Goal: Information Seeking & Learning: Learn about a topic

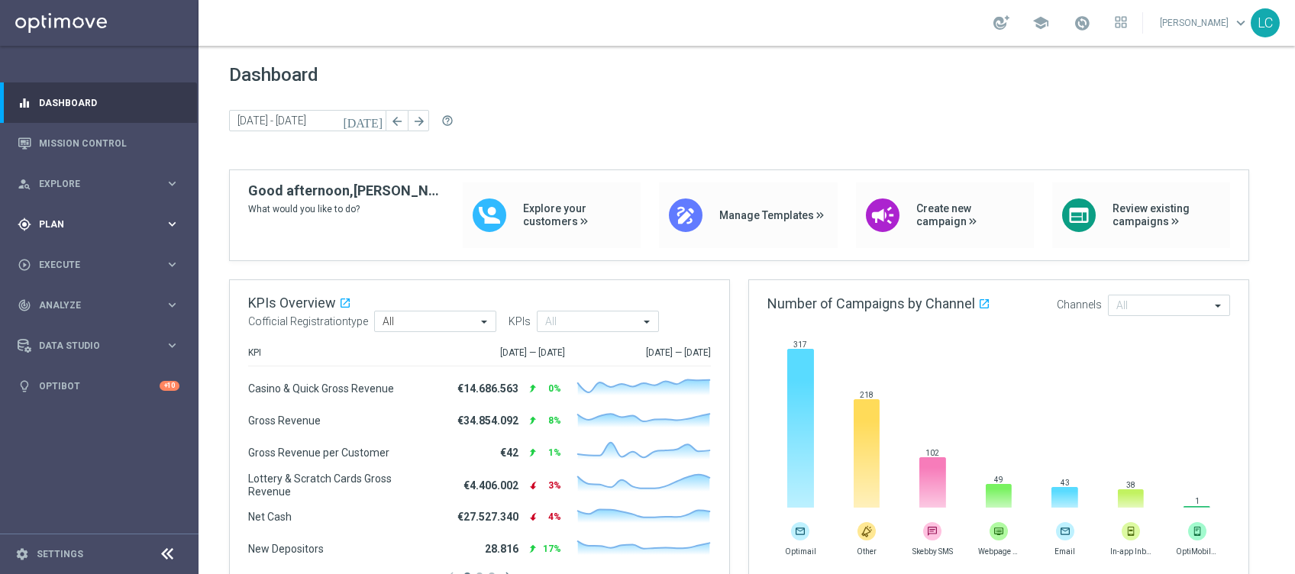
click at [128, 223] on span "Plan" at bounding box center [102, 224] width 126 height 9
click at [127, 223] on span "Plan" at bounding box center [102, 224] width 126 height 9
click at [115, 134] on link "Mission Control" at bounding box center [109, 143] width 140 height 40
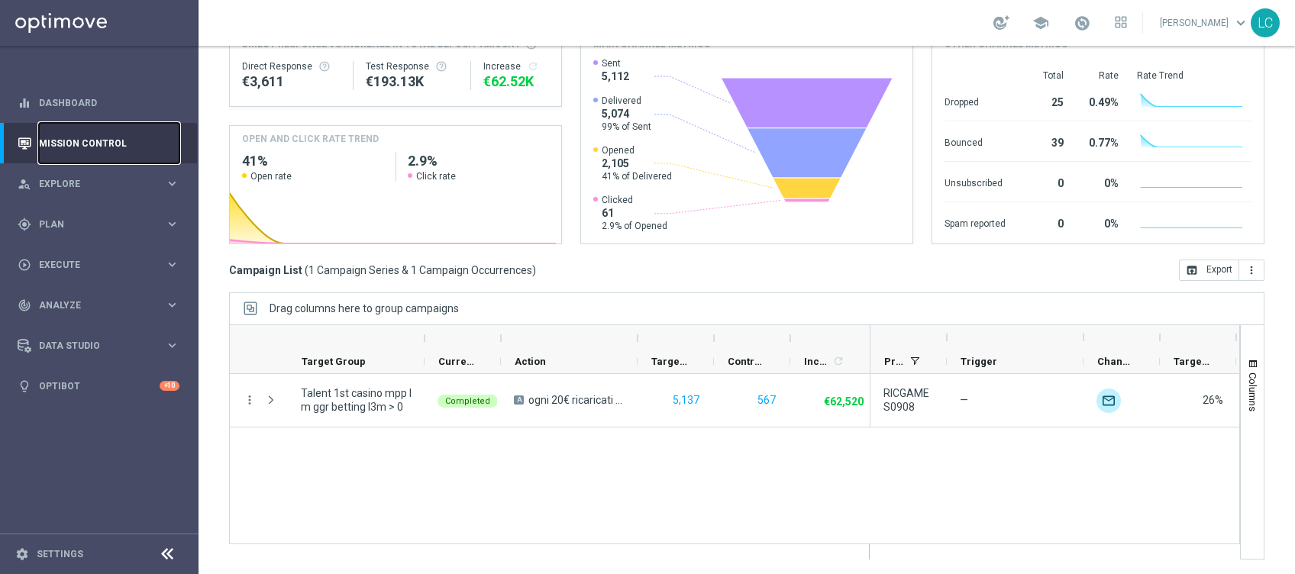
scroll to position [86, 0]
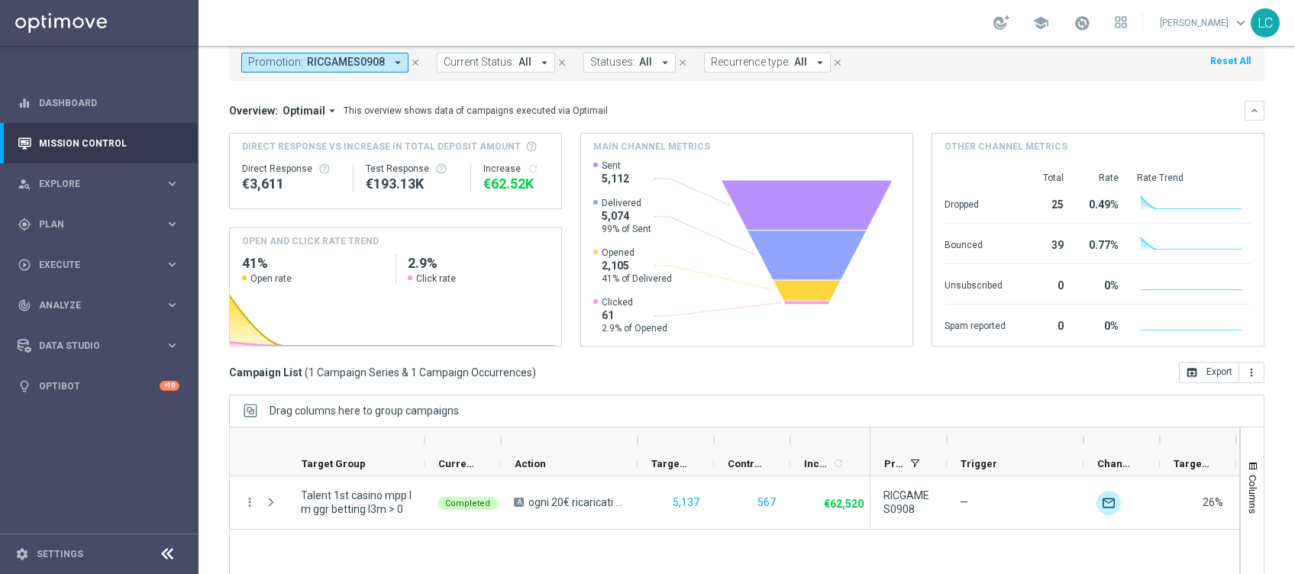
click at [364, 56] on span "RICGAMES0908" at bounding box center [346, 62] width 78 height 13
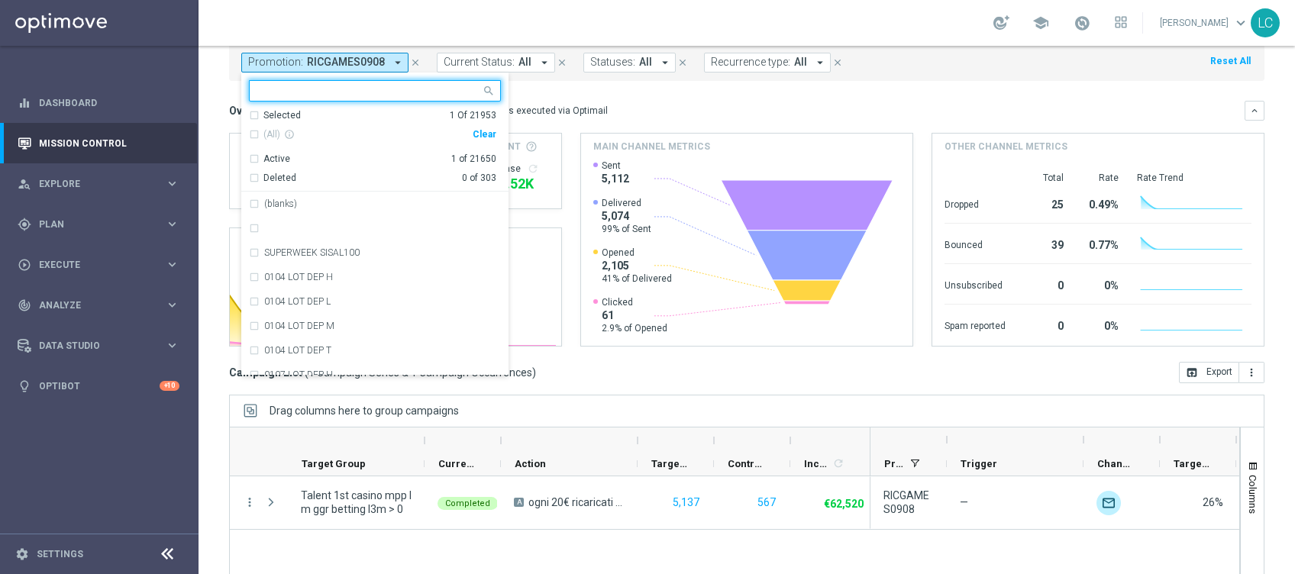
click at [431, 85] on input "text" at bounding box center [369, 91] width 224 height 13
paste input "DEPSLOT1608"
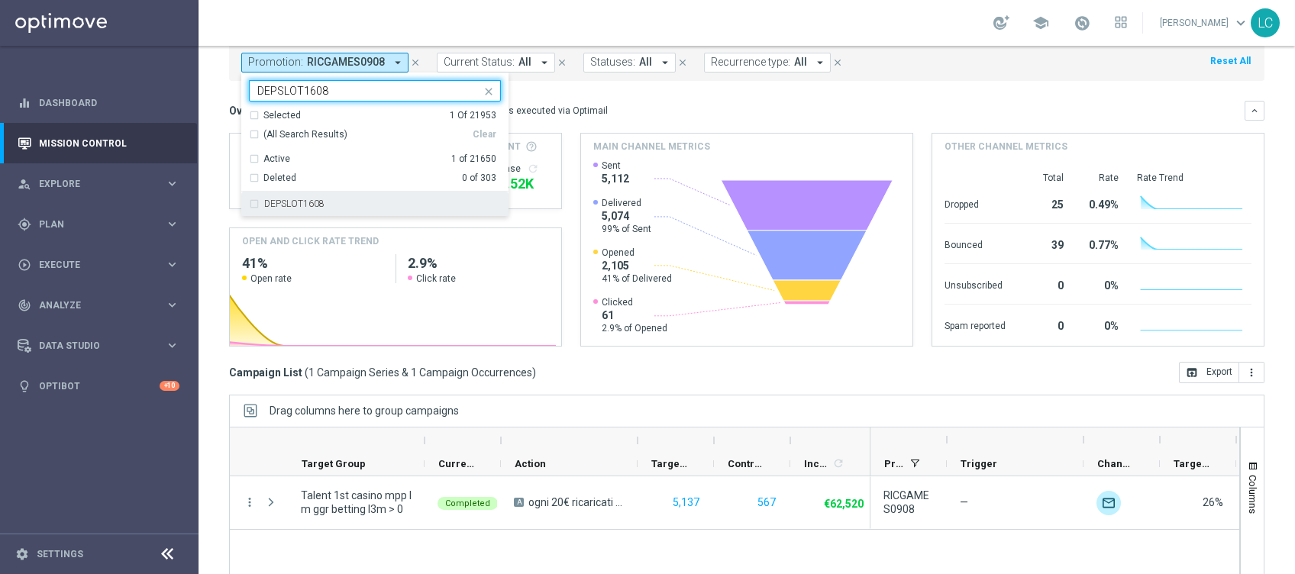
click at [275, 200] on label "DEPSLOT1608" at bounding box center [294, 203] width 60 height 9
type input "DEPSLOT1608"
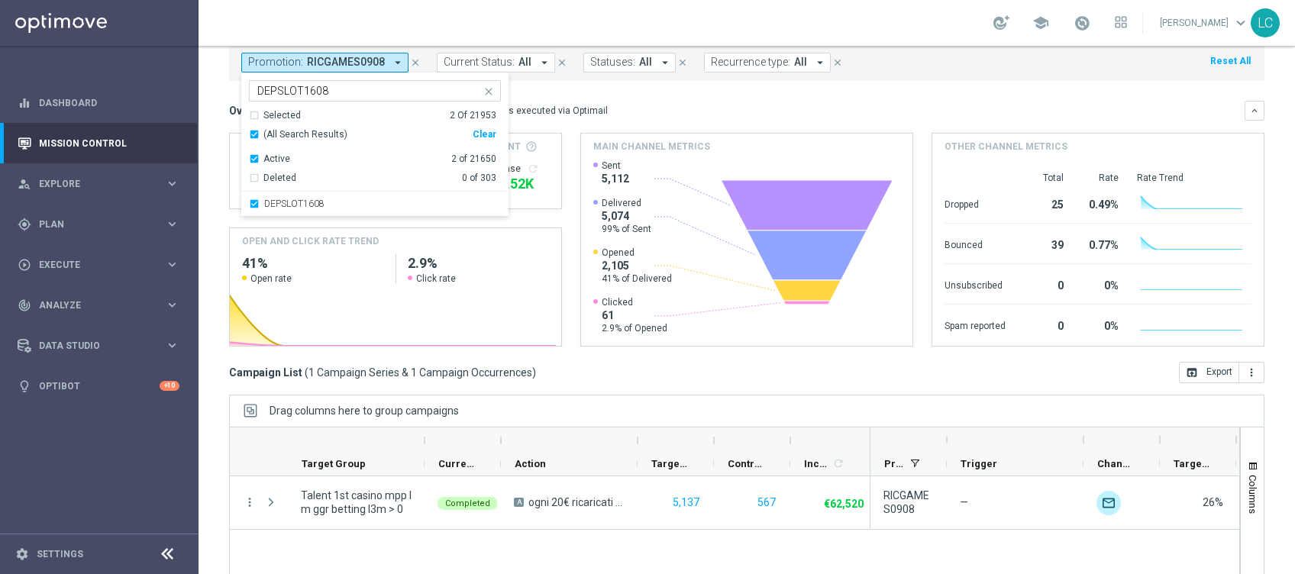
click at [333, 111] on div "Selected 2 Of 21953" at bounding box center [372, 115] width 247 height 13
click at [603, 95] on mini-dashboard "Overview: Optimail arrow_drop_down This overview shows data of campaigns execut…" at bounding box center [746, 221] width 1035 height 281
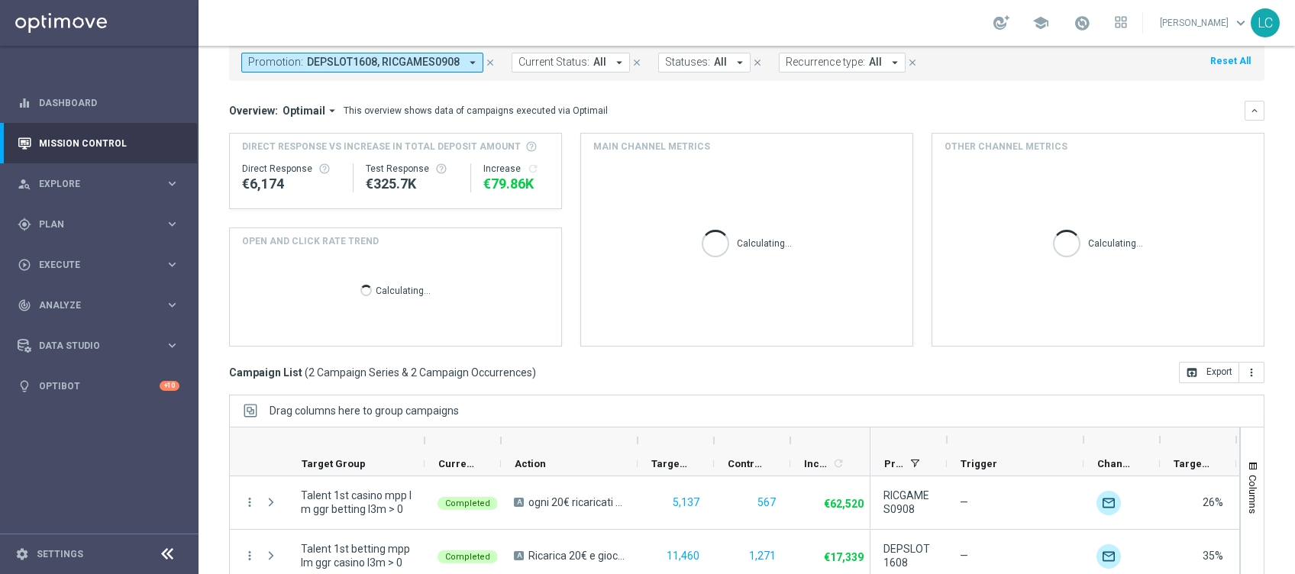
click at [385, 67] on span "DEPSLOT1608, RICGAMES0908" at bounding box center [383, 62] width 153 height 13
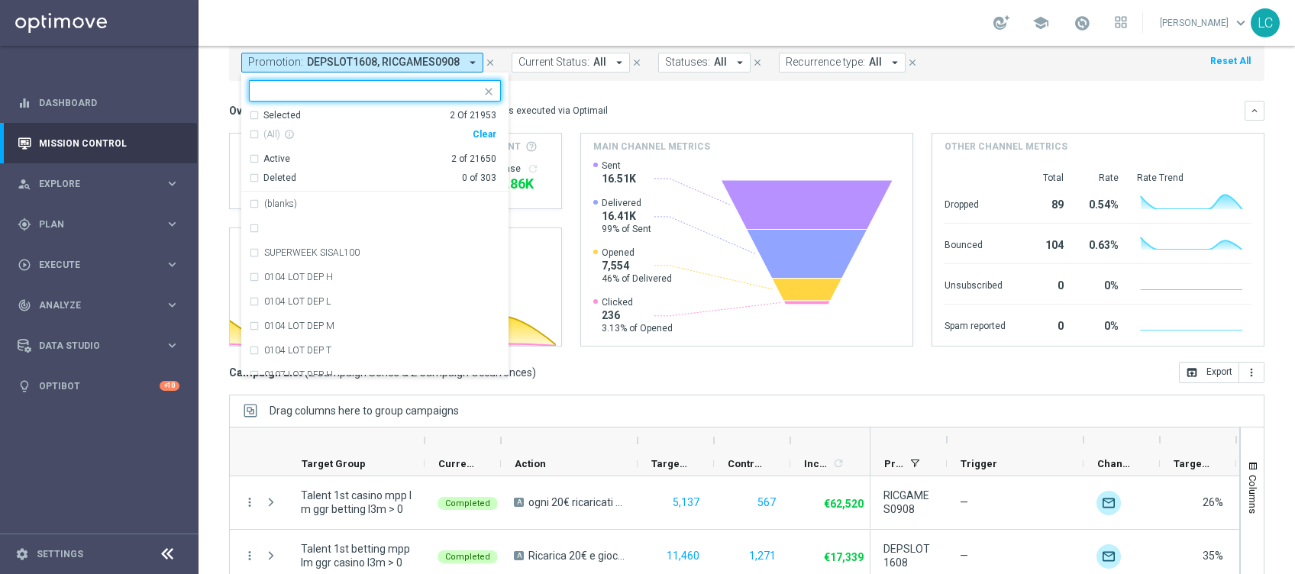
click at [266, 122] on div "(All) info_outline Clear" at bounding box center [372, 134] width 247 height 25
click at [269, 113] on div "Selected" at bounding box center [281, 115] width 37 height 13
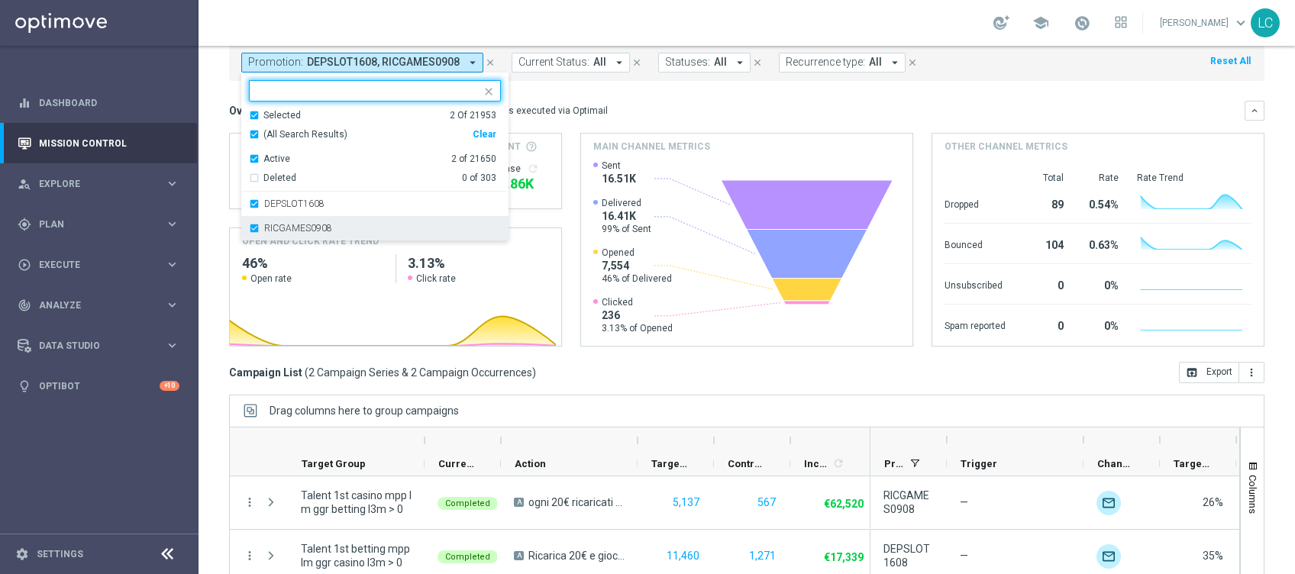
click at [255, 227] on div "RICGAMES0908" at bounding box center [375, 228] width 252 height 24
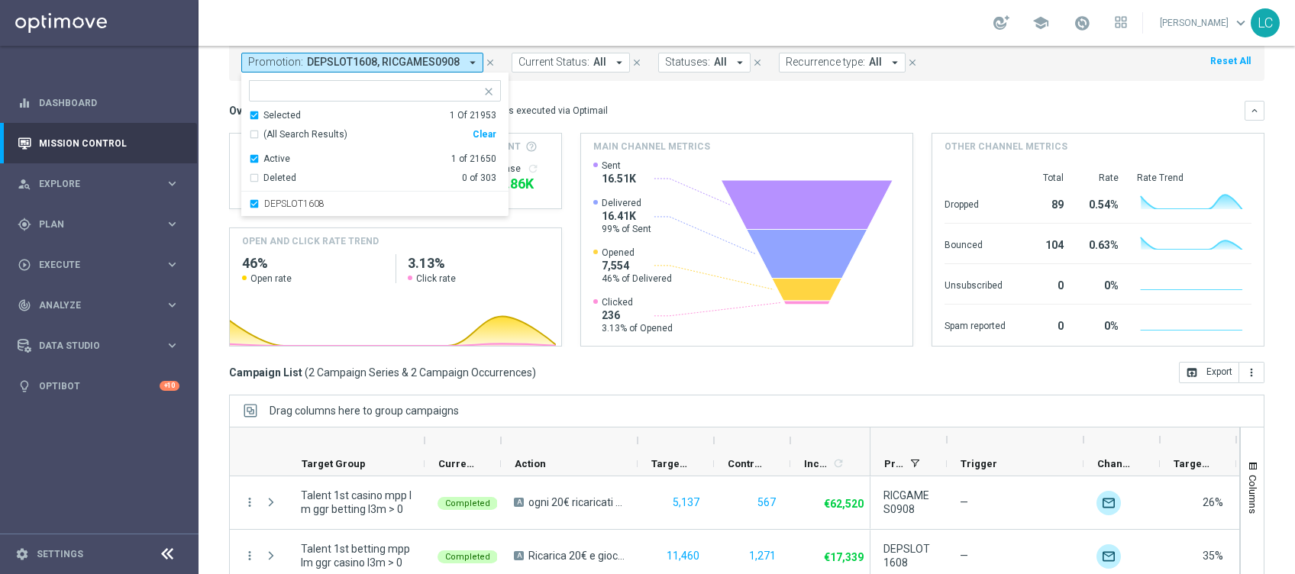
click at [623, 106] on div "Overview: Optimail arrow_drop_down This overview shows data of campaigns execut…" at bounding box center [736, 111] width 1015 height 14
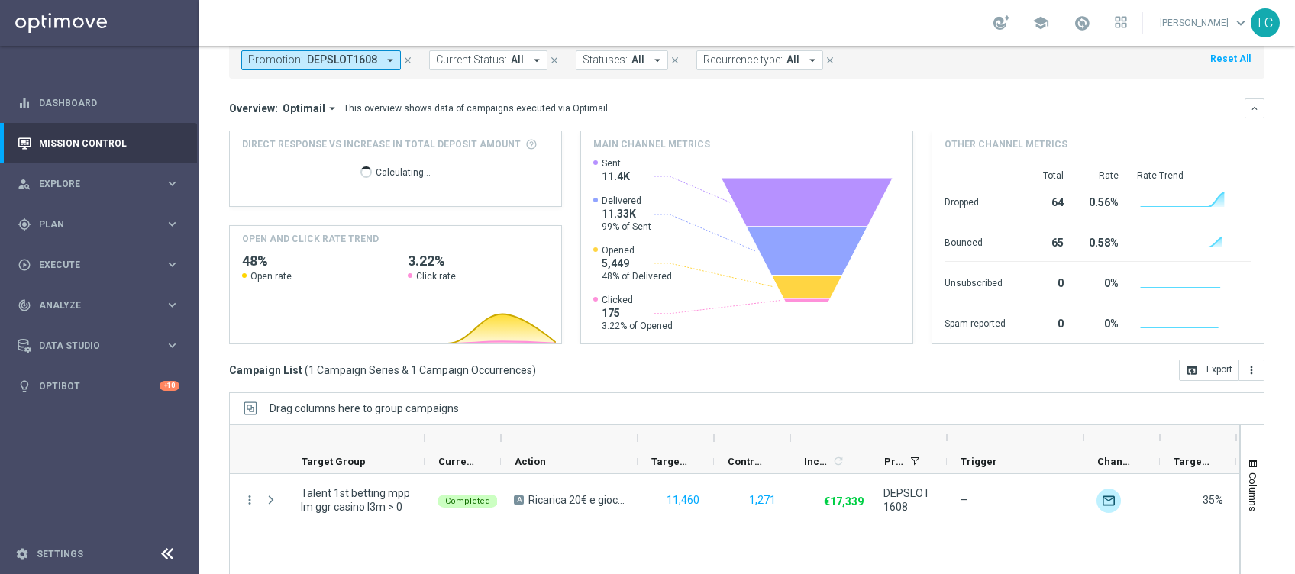
scroll to position [189, 0]
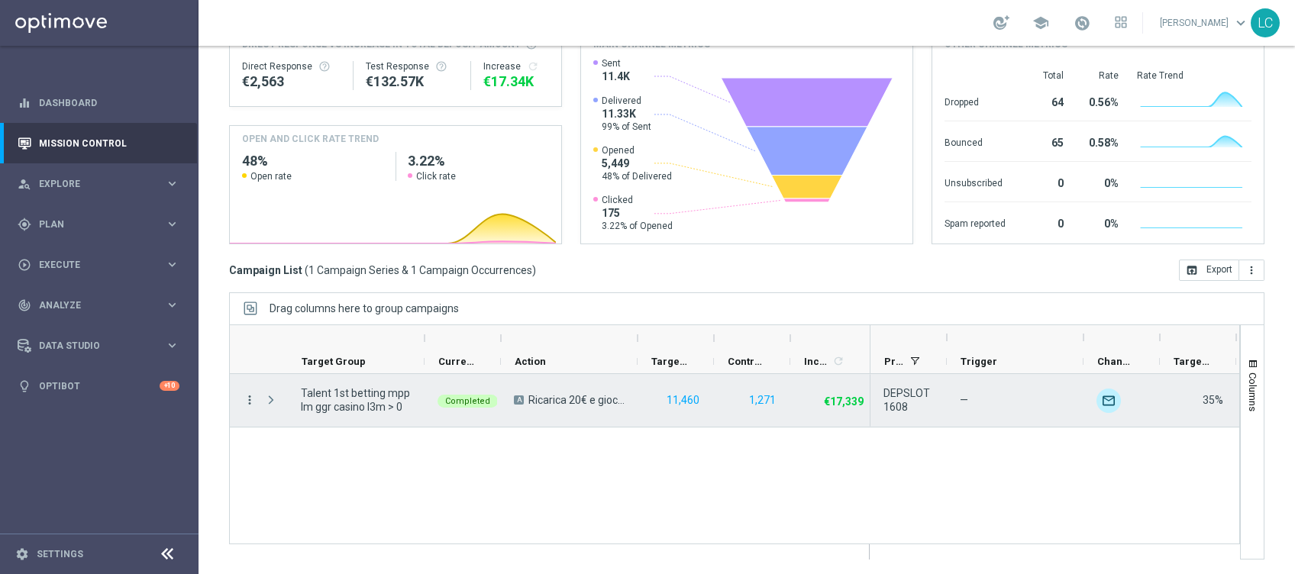
click at [244, 402] on icon "more_vert" at bounding box center [250, 400] width 14 height 14
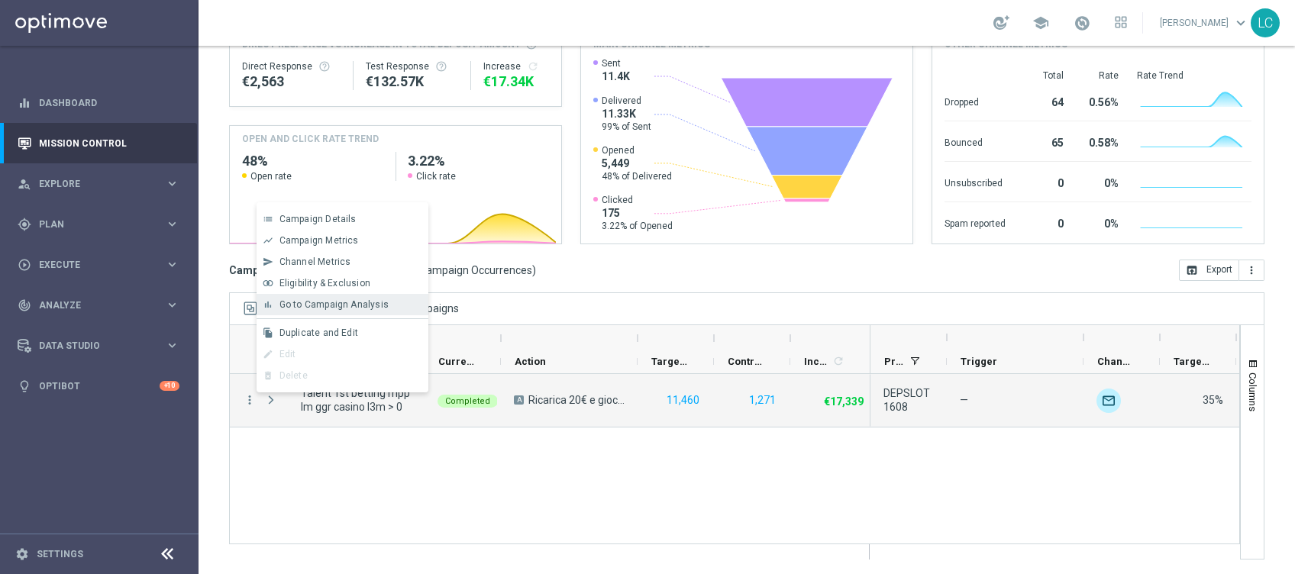
click at [317, 303] on span "Go to Campaign Analysis" at bounding box center [333, 304] width 109 height 11
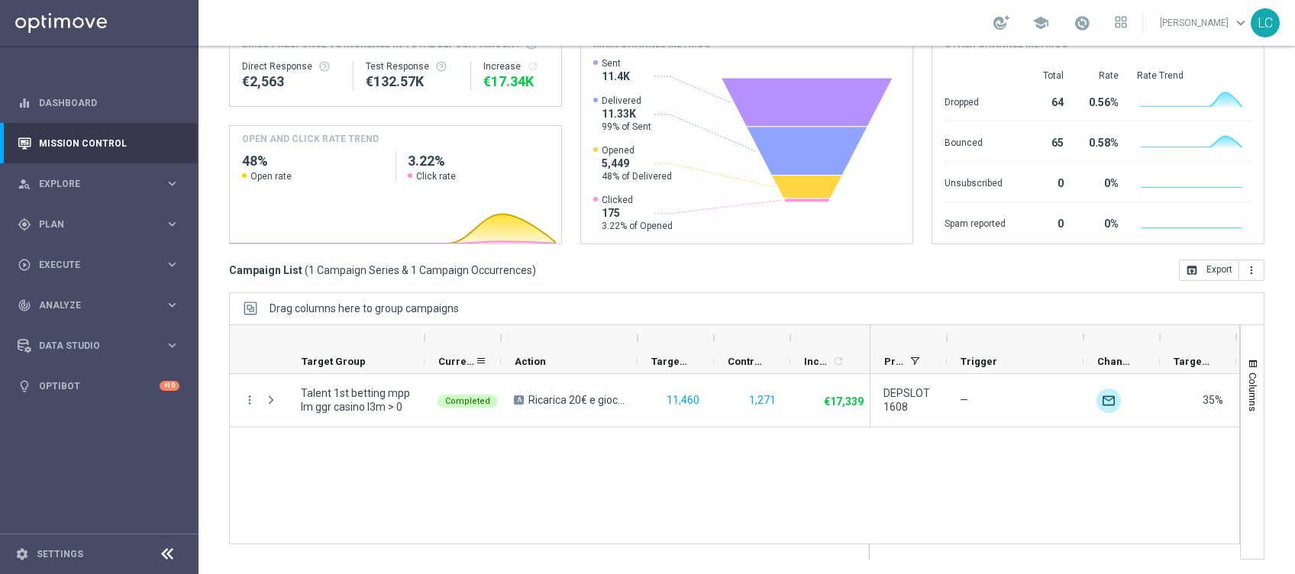
scroll to position [0, 0]
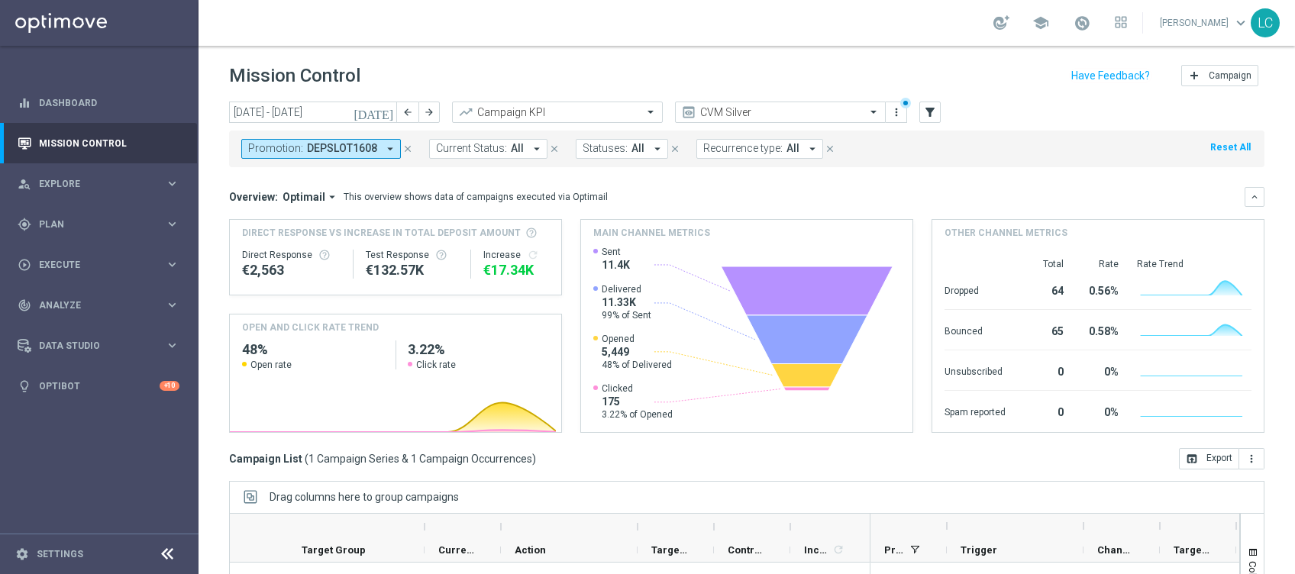
click at [324, 146] on span "DEPSLOT1608" at bounding box center [342, 148] width 70 height 13
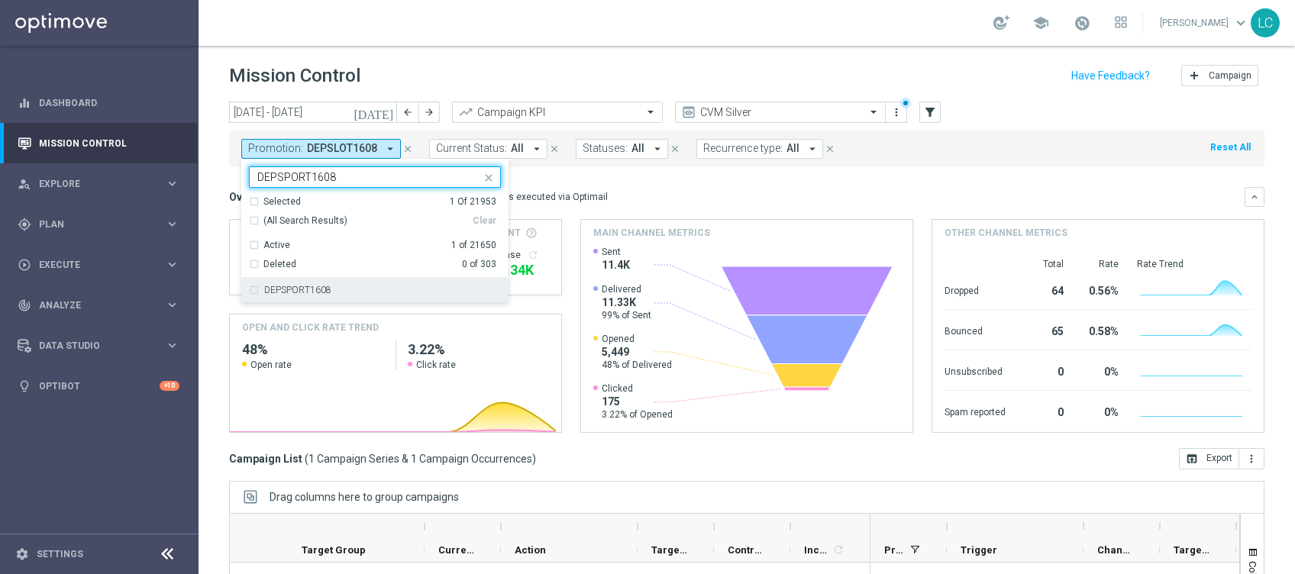
click at [274, 278] on div "DEPSPORT1608" at bounding box center [375, 290] width 252 height 24
type input "DEPSPORT1608"
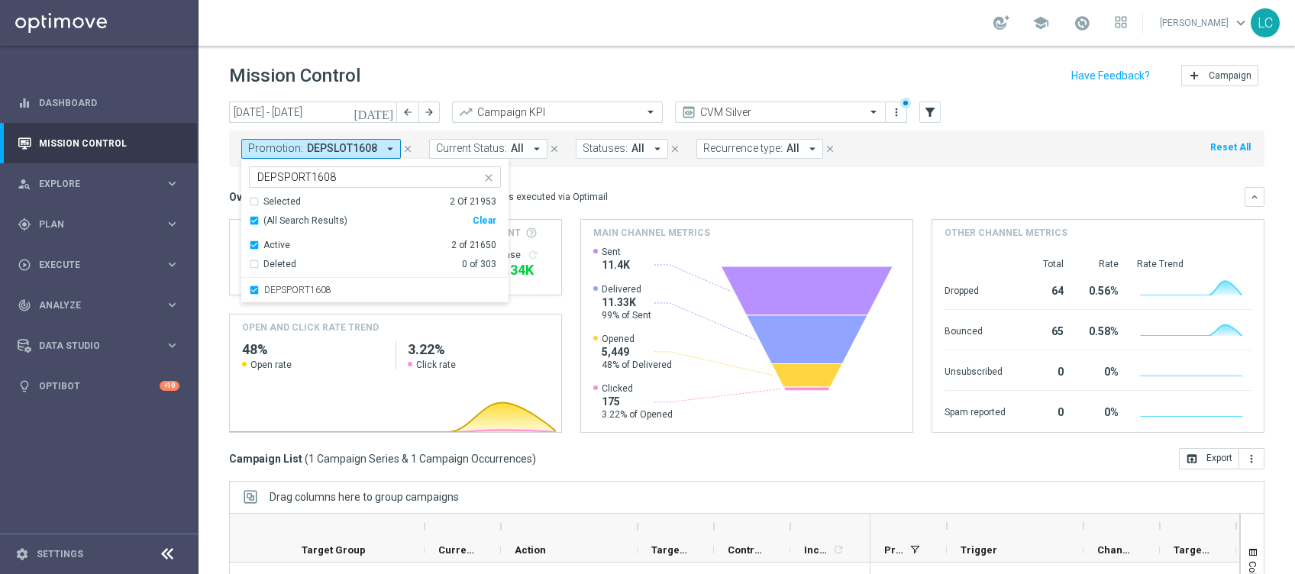
click at [258, 202] on div "Selected 2 Of 21953" at bounding box center [372, 201] width 247 height 13
click at [496, 176] on span at bounding box center [490, 176] width 19 height 19
click at [488, 176] on icon "close" at bounding box center [488, 178] width 12 height 12
click at [259, 282] on div "DEPSLOT1608" at bounding box center [375, 290] width 252 height 24
click at [685, 188] on div "Overview: Optimail arrow_drop_down This overview shows data of campaigns execut…" at bounding box center [746, 197] width 1035 height 20
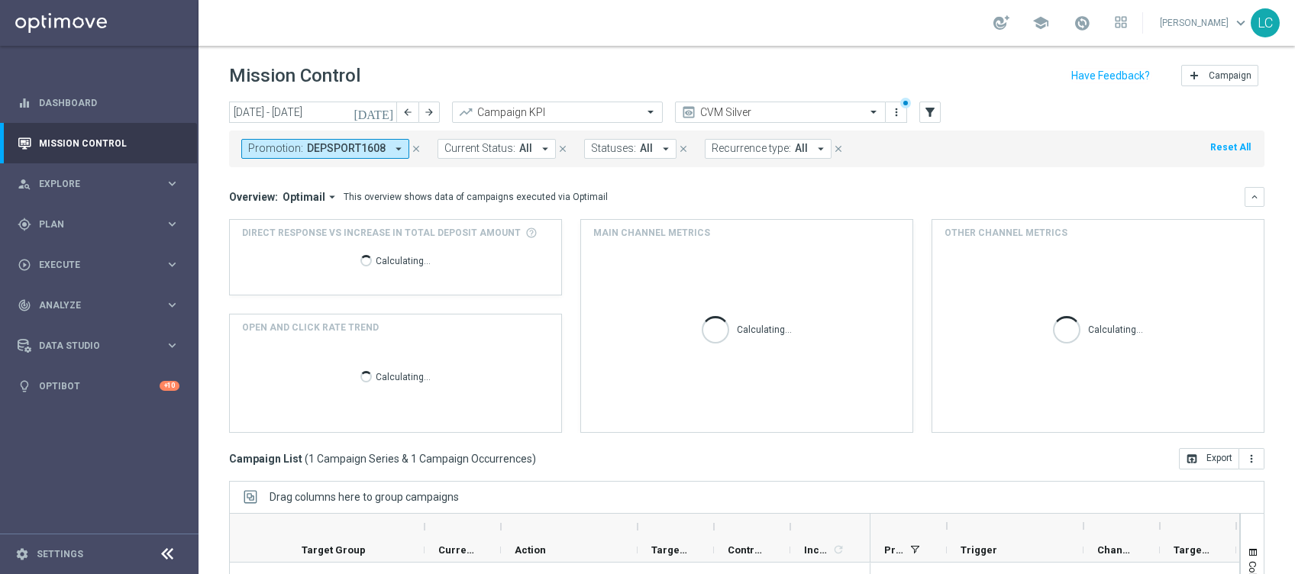
scroll to position [189, 0]
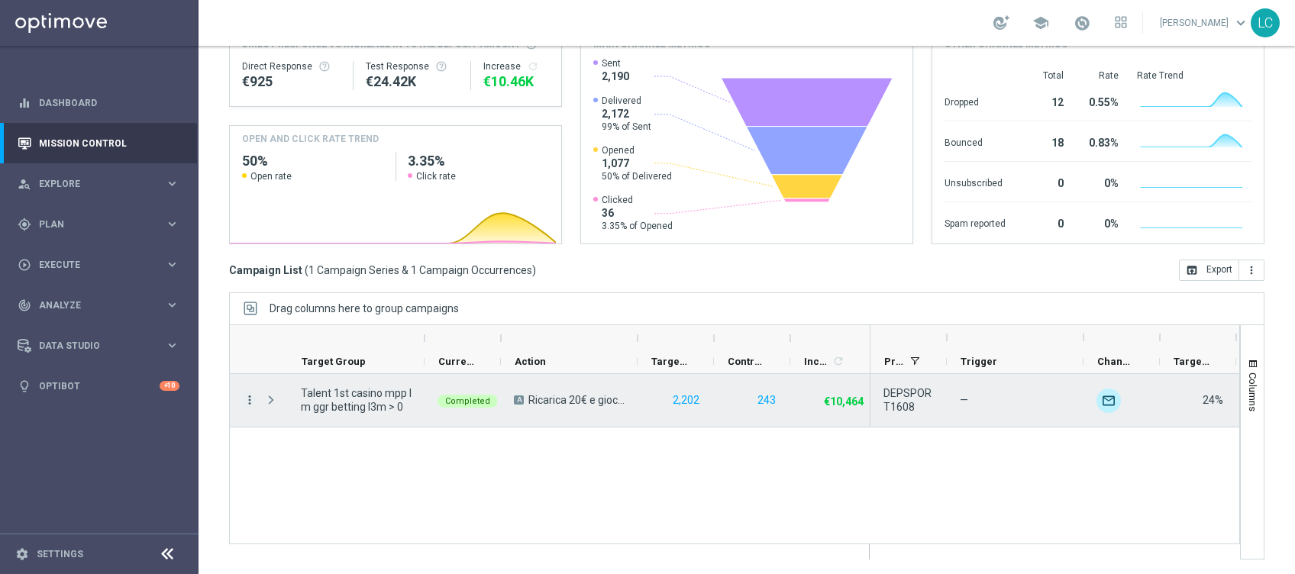
click at [249, 395] on icon "more_vert" at bounding box center [250, 400] width 14 height 14
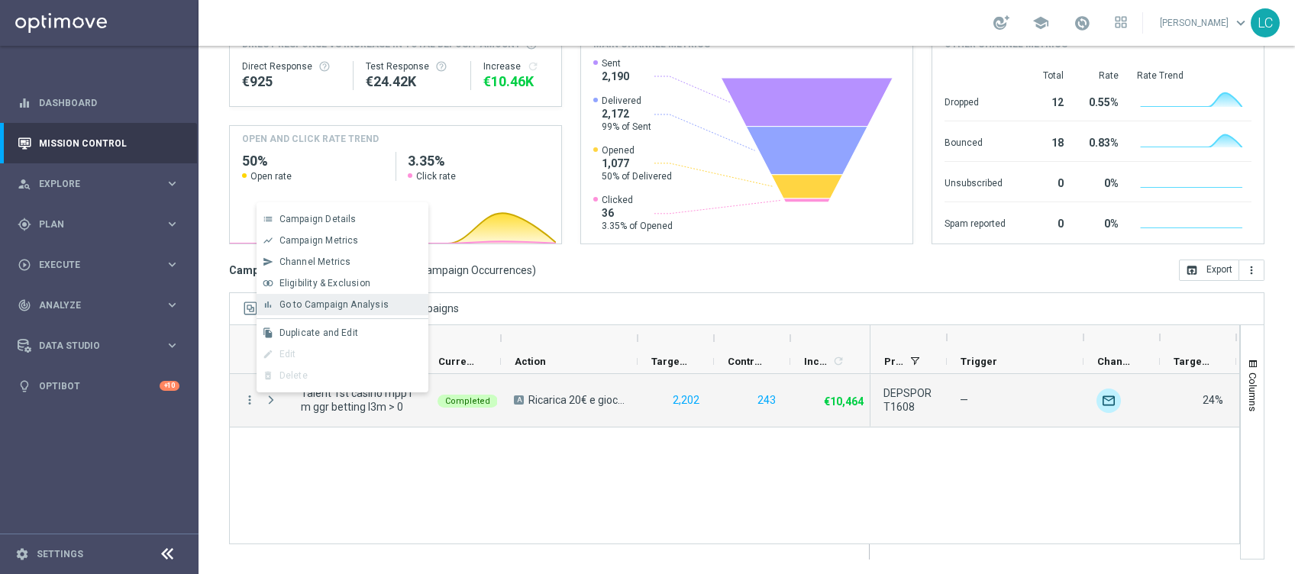
click at [320, 298] on div "bar_chart Go to Campaign Analysis" at bounding box center [342, 304] width 172 height 21
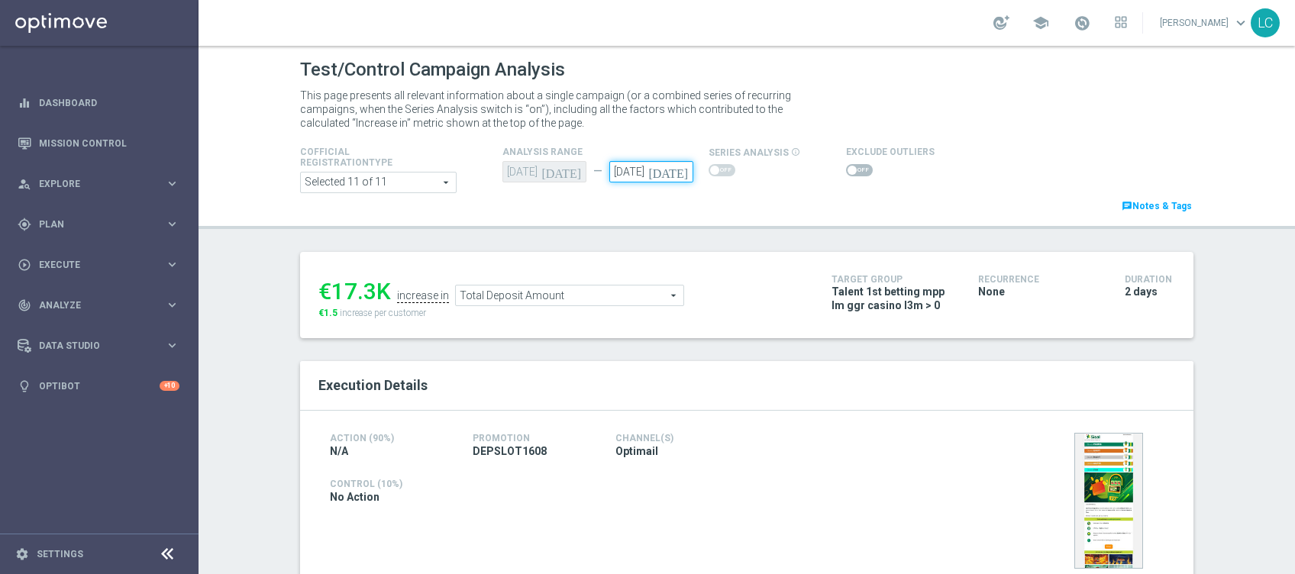
click at [662, 179] on input "[DATE]" at bounding box center [651, 171] width 84 height 21
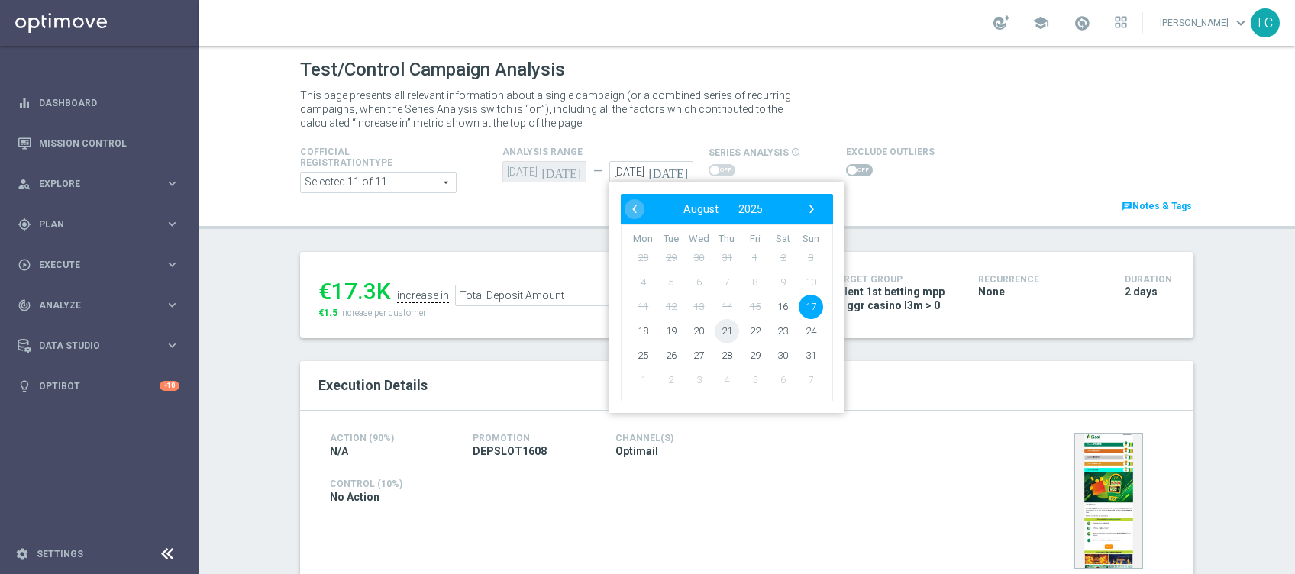
click at [718, 327] on span "21" at bounding box center [726, 331] width 24 height 24
type input "[DATE]"
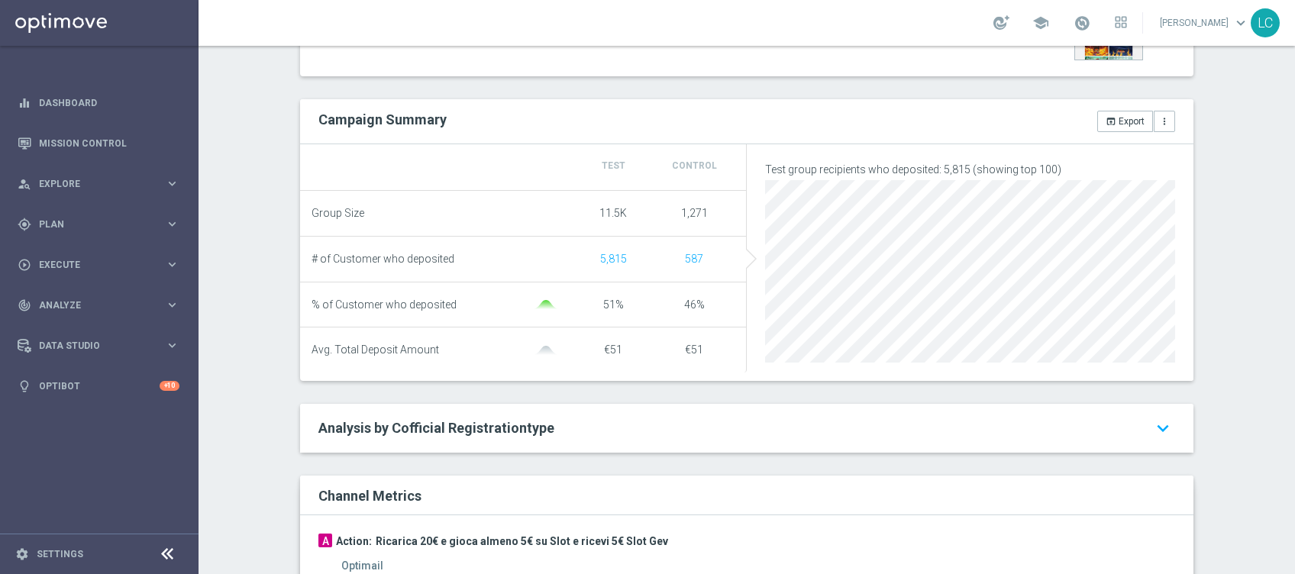
scroll to position [203, 0]
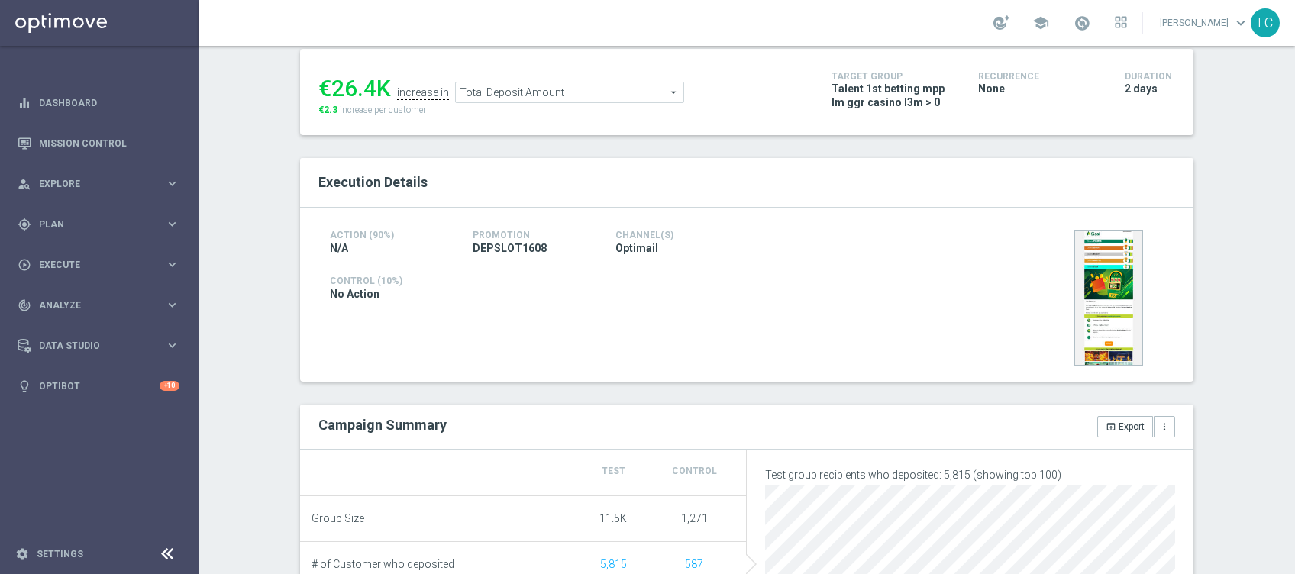
click at [590, 94] on span "Total Deposit Amount" at bounding box center [569, 92] width 227 height 20
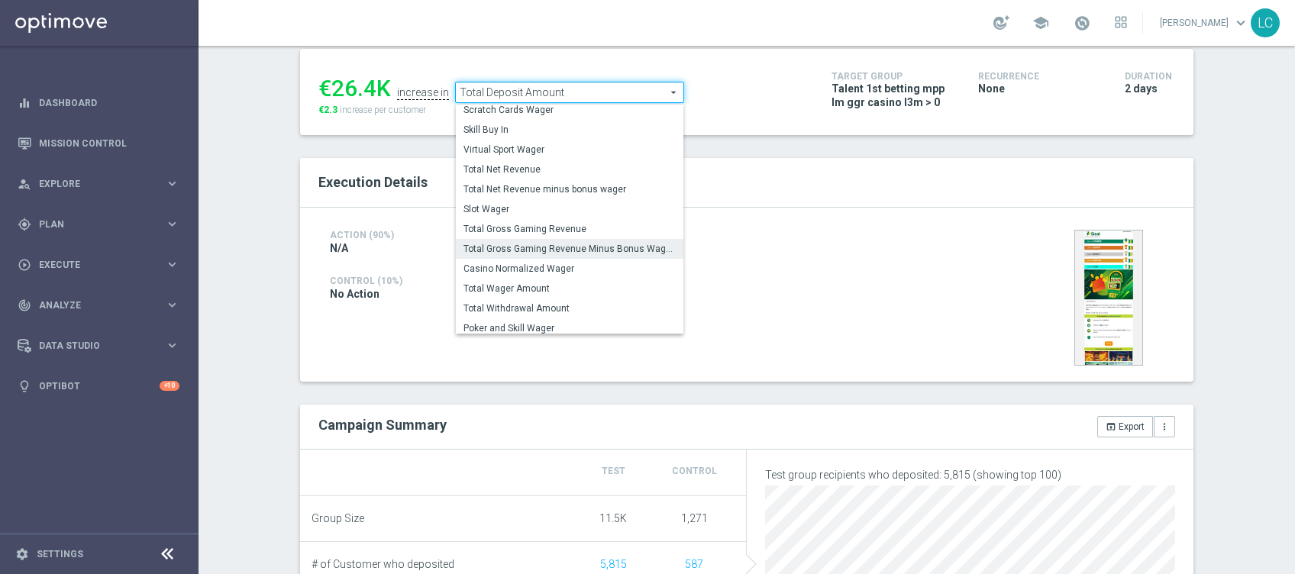
scroll to position [218, 0]
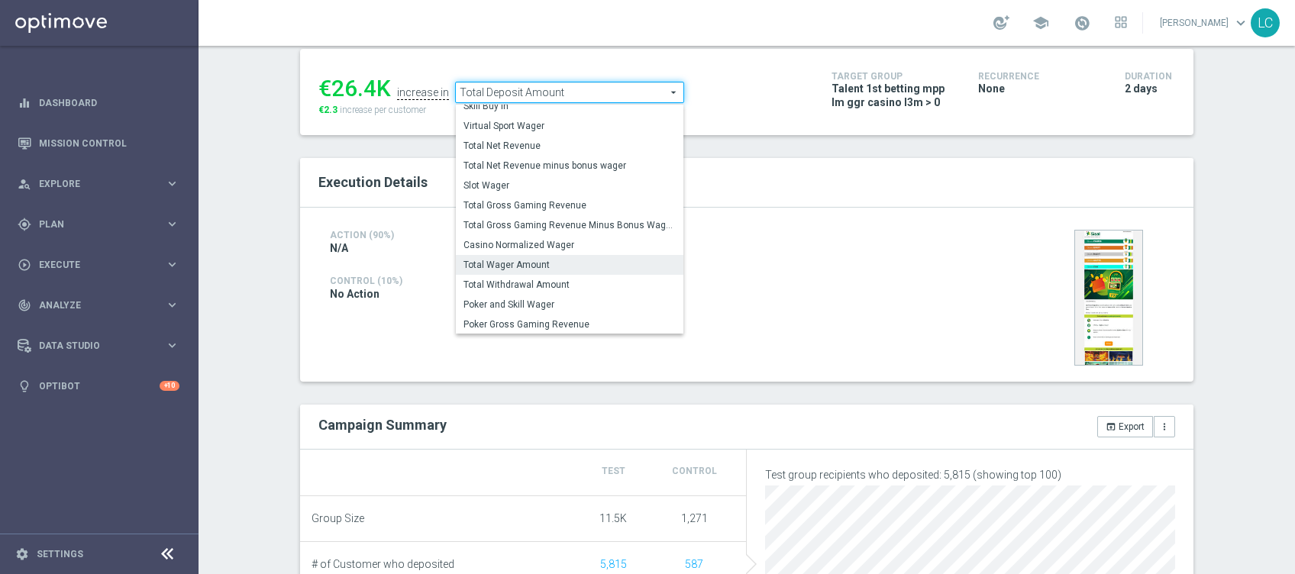
click at [511, 260] on span "Total Wager Amount" at bounding box center [569, 265] width 212 height 12
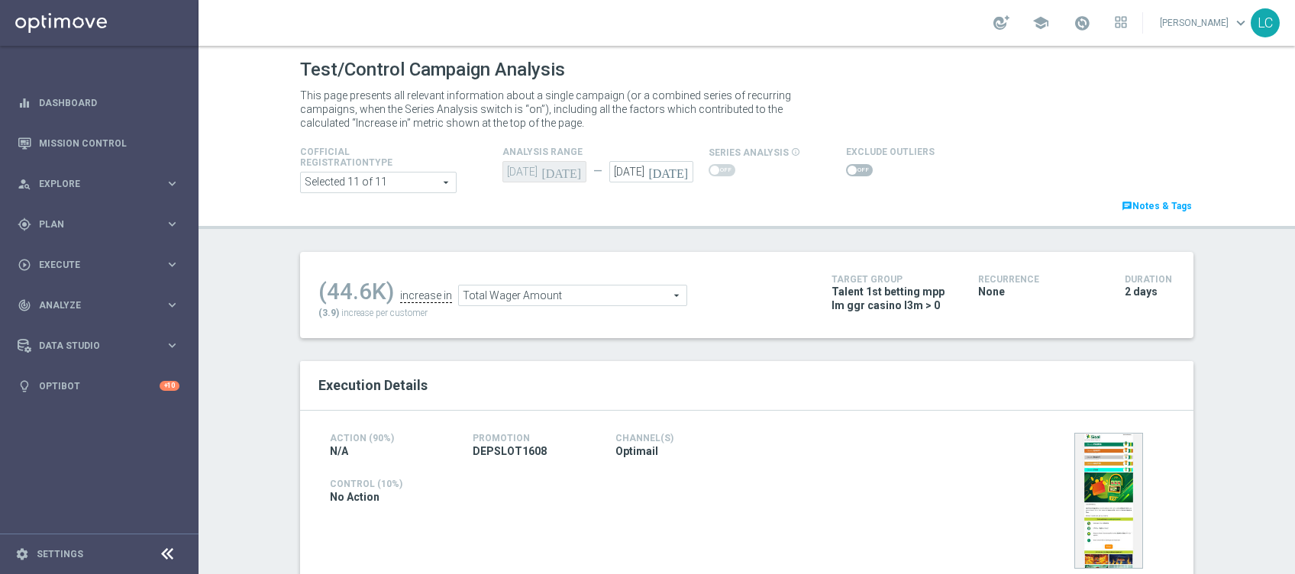
click at [521, 293] on span "Total Wager Amount" at bounding box center [572, 295] width 227 height 20
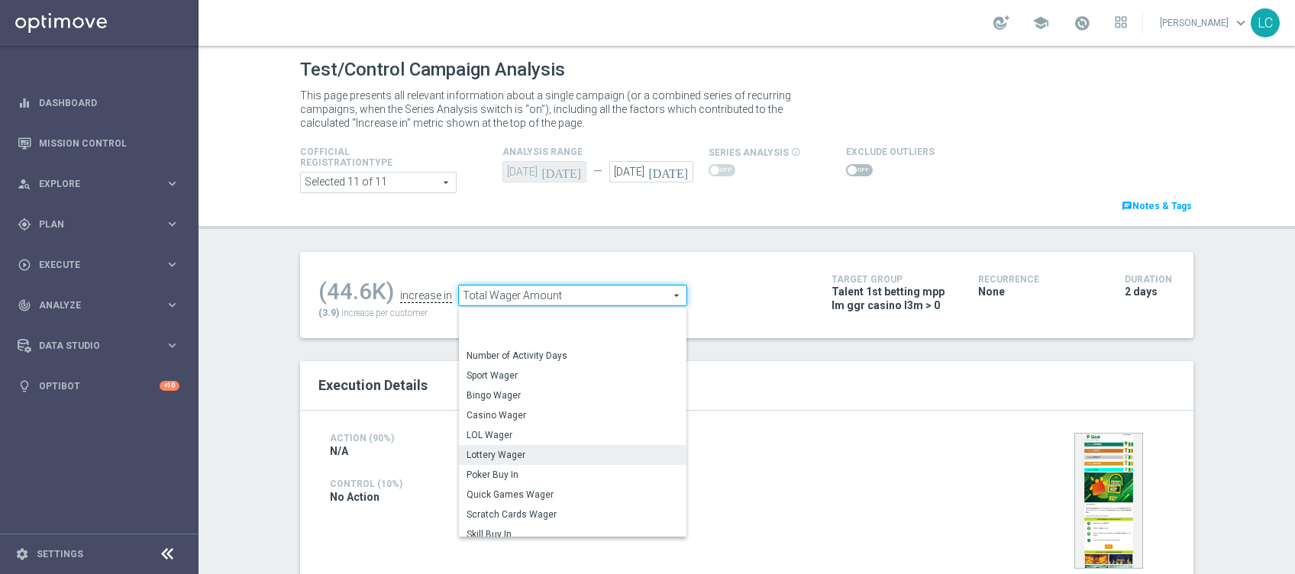
scroll to position [214, 0]
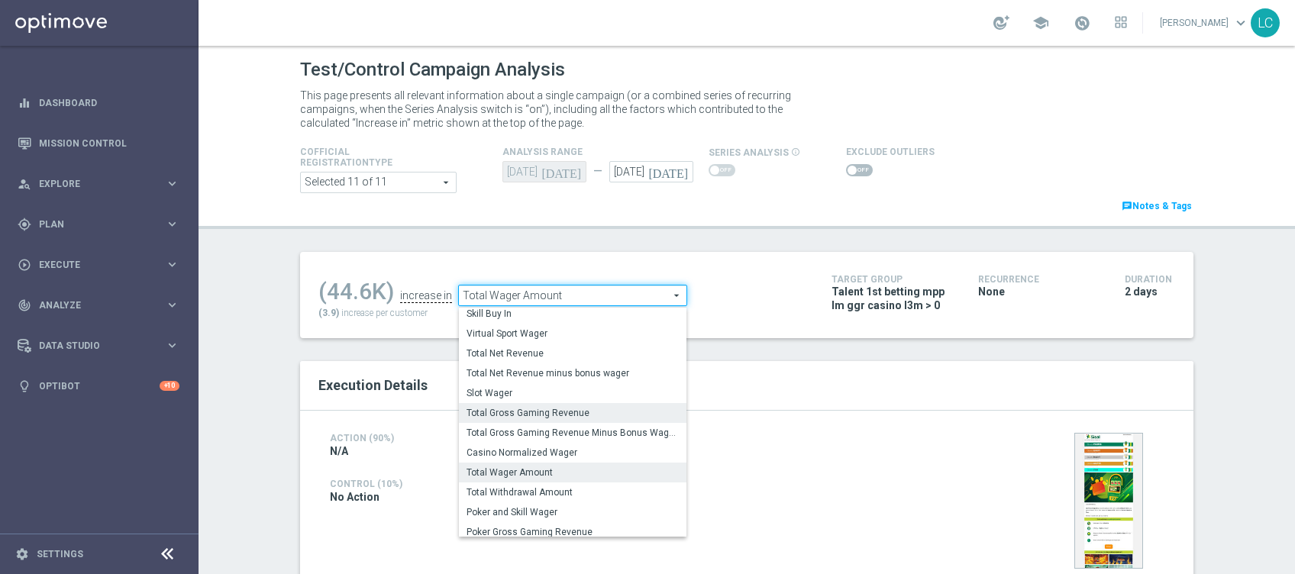
click at [548, 406] on label "Total Gross Gaming Revenue" at bounding box center [572, 413] width 227 height 20
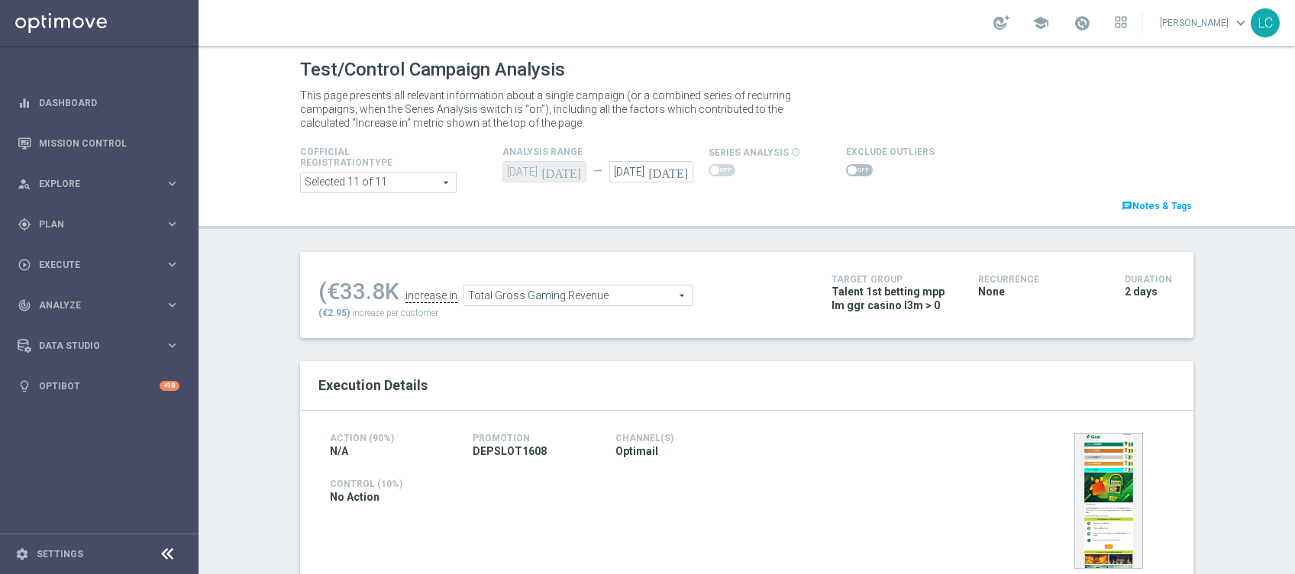
click at [569, 299] on span "Total Gross Gaming Revenue" at bounding box center [577, 295] width 227 height 20
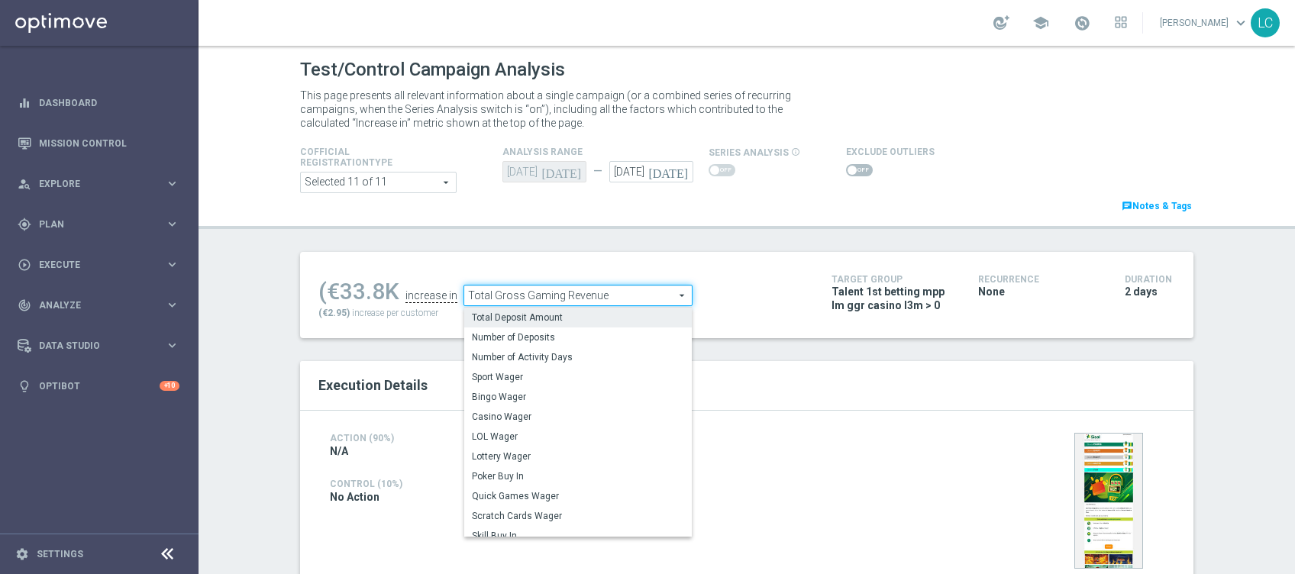
click at [576, 321] on span "Total Deposit Amount" at bounding box center [578, 317] width 212 height 12
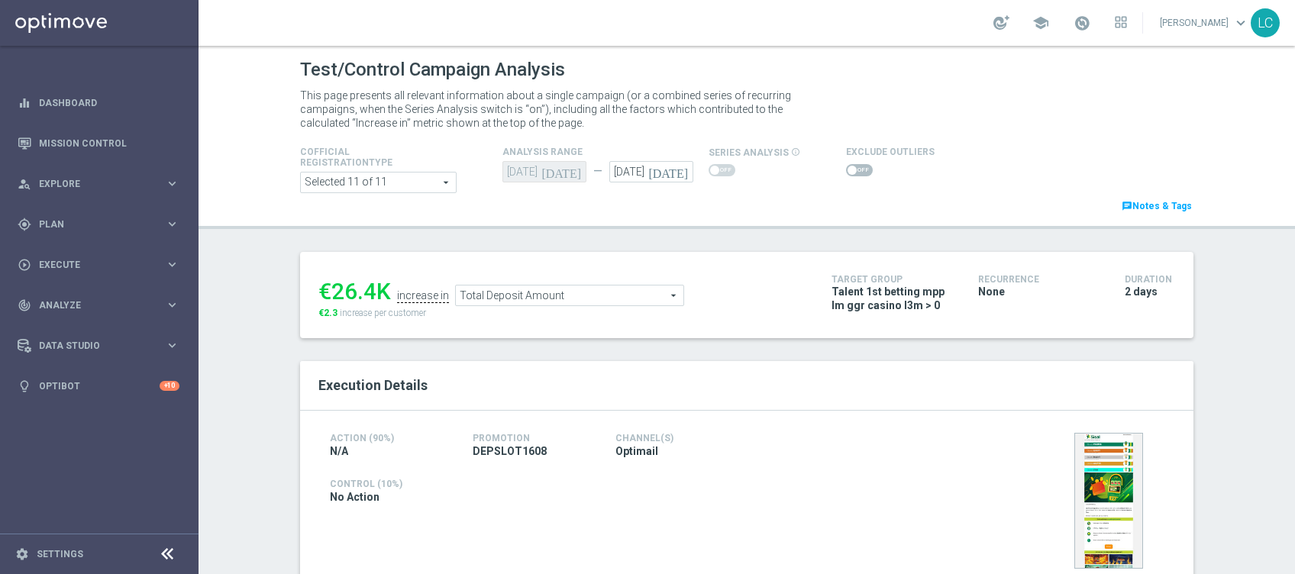
click at [556, 297] on span "Total Deposit Amount" at bounding box center [569, 295] width 227 height 20
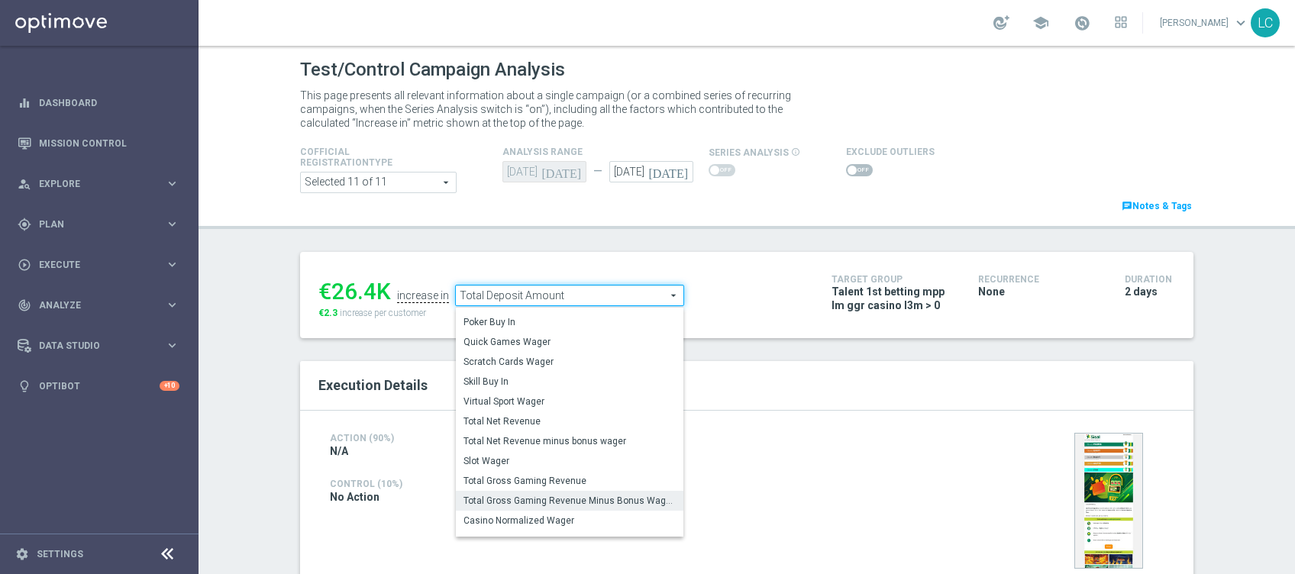
scroll to position [160, 0]
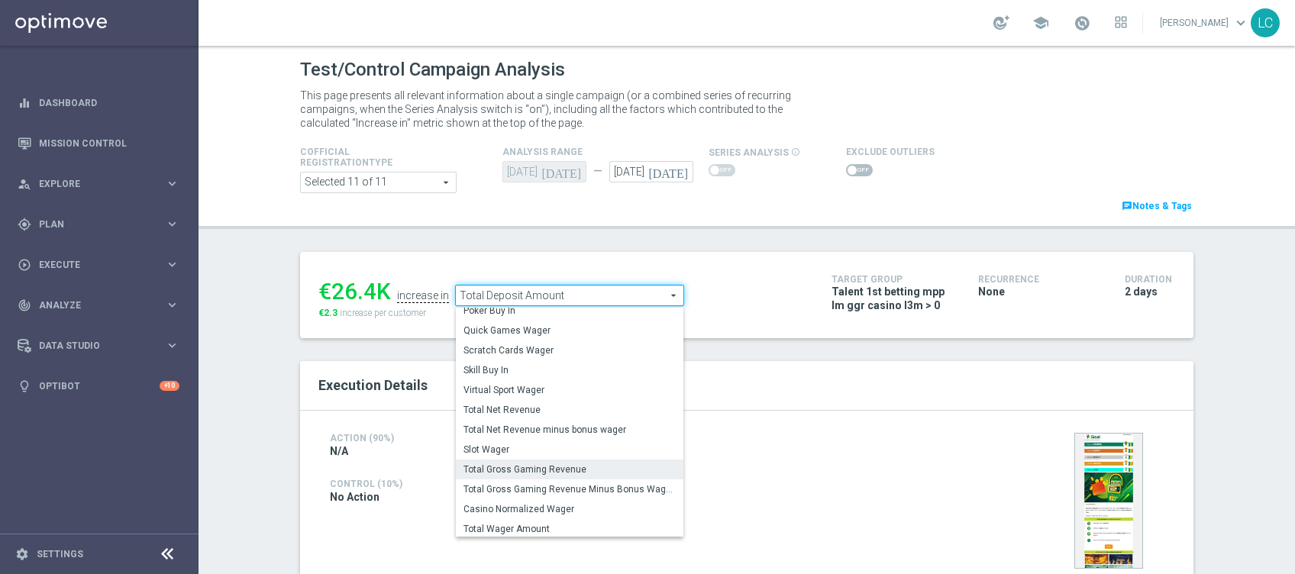
click at [537, 469] on span "Total Gross Gaming Revenue" at bounding box center [569, 469] width 212 height 12
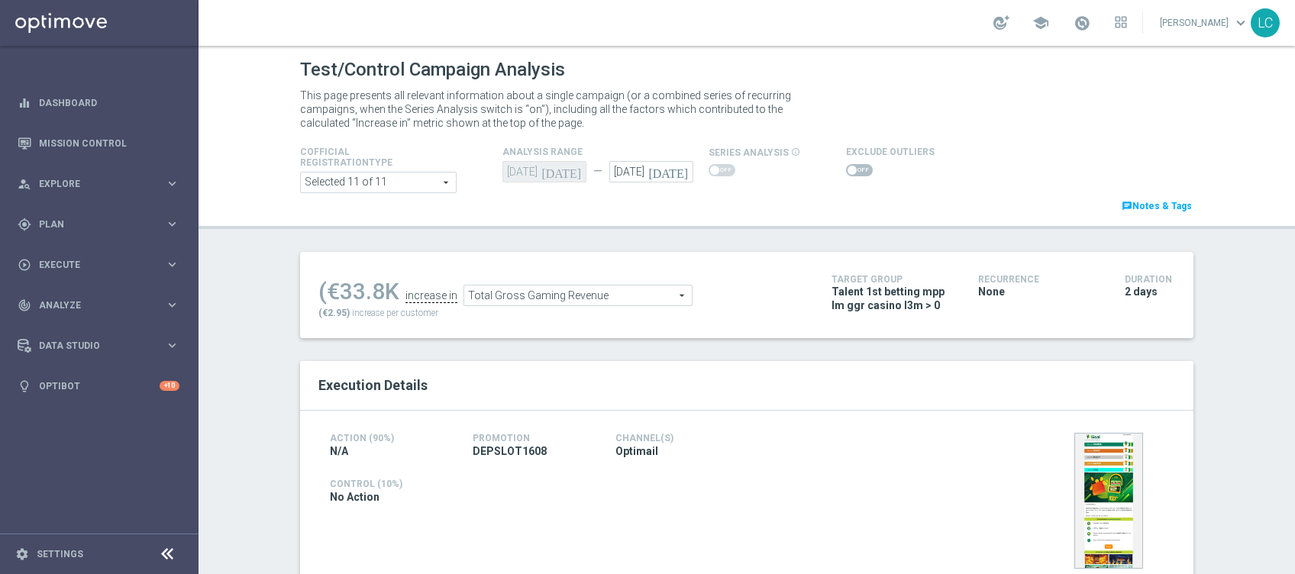
click at [525, 298] on span "Total Gross Gaming Revenue" at bounding box center [577, 295] width 227 height 20
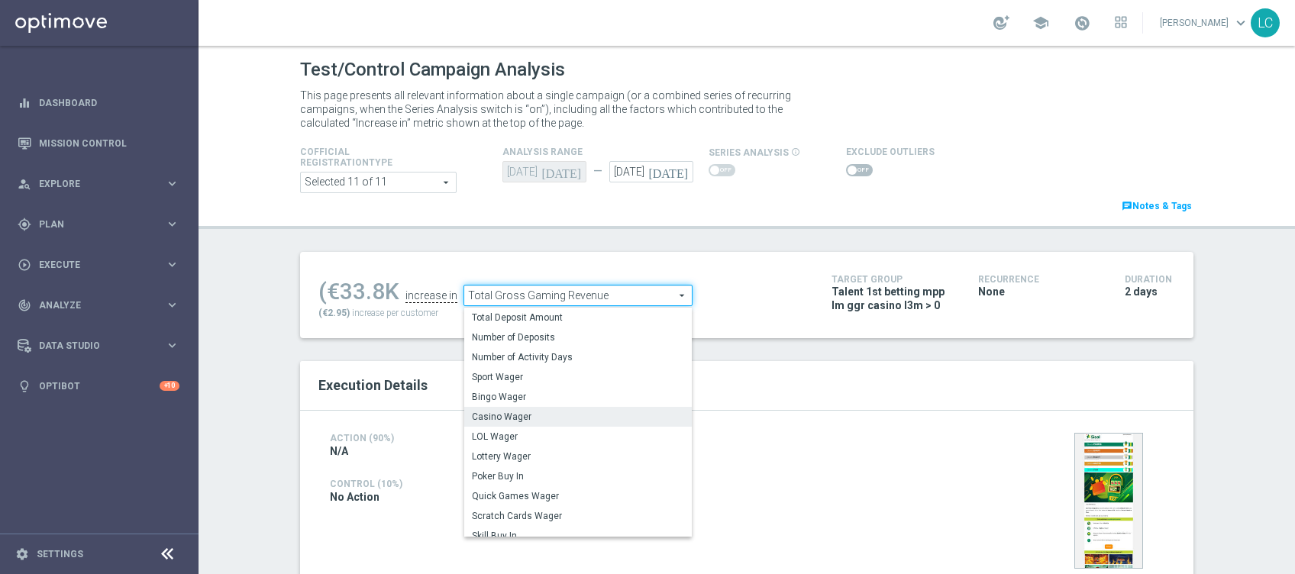
click at [497, 416] on span "Casino Wager" at bounding box center [578, 417] width 212 height 12
type input "Casino Wager"
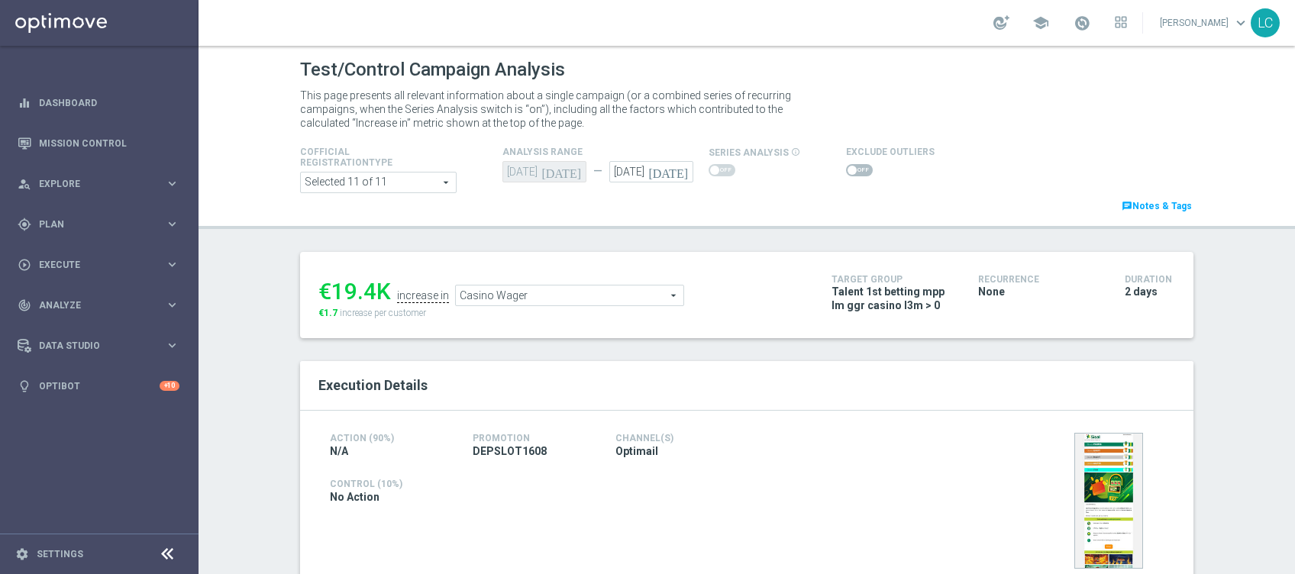
click at [592, 490] on div "No Action" at bounding box center [604, 498] width 548 height 17
click at [609, 297] on span "Casino Wager" at bounding box center [569, 295] width 227 height 20
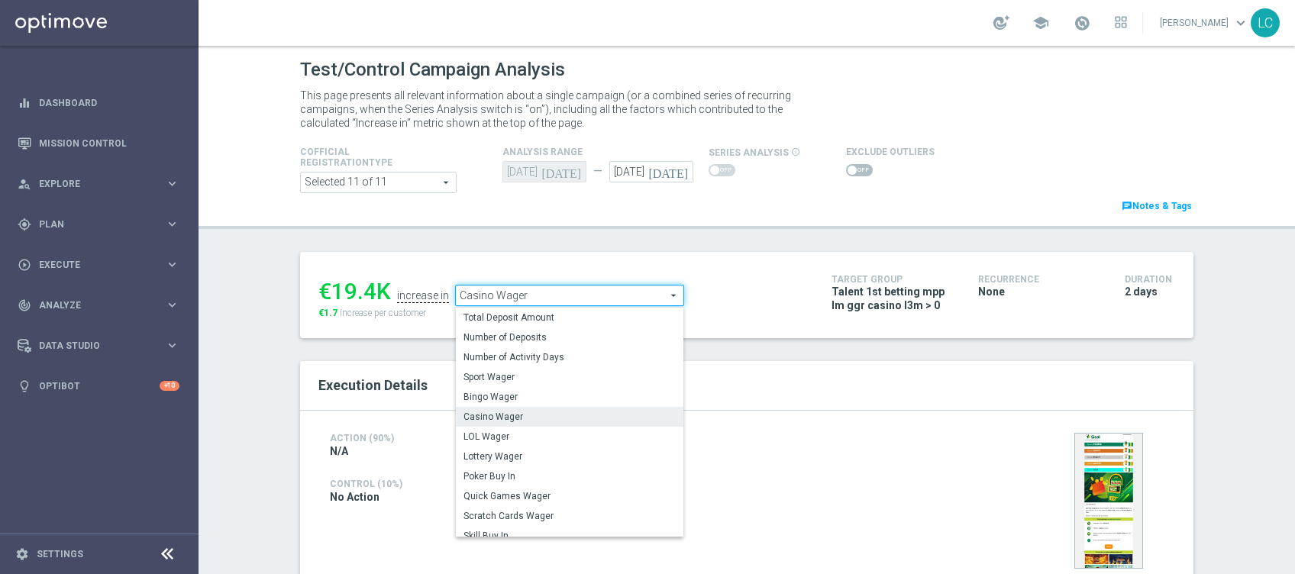
click at [776, 421] on div "Action (90%) N/A Promotion DEPSLOT1608 Channel(s) Optimail Control (10%) No Act…" at bounding box center [746, 498] width 893 height 174
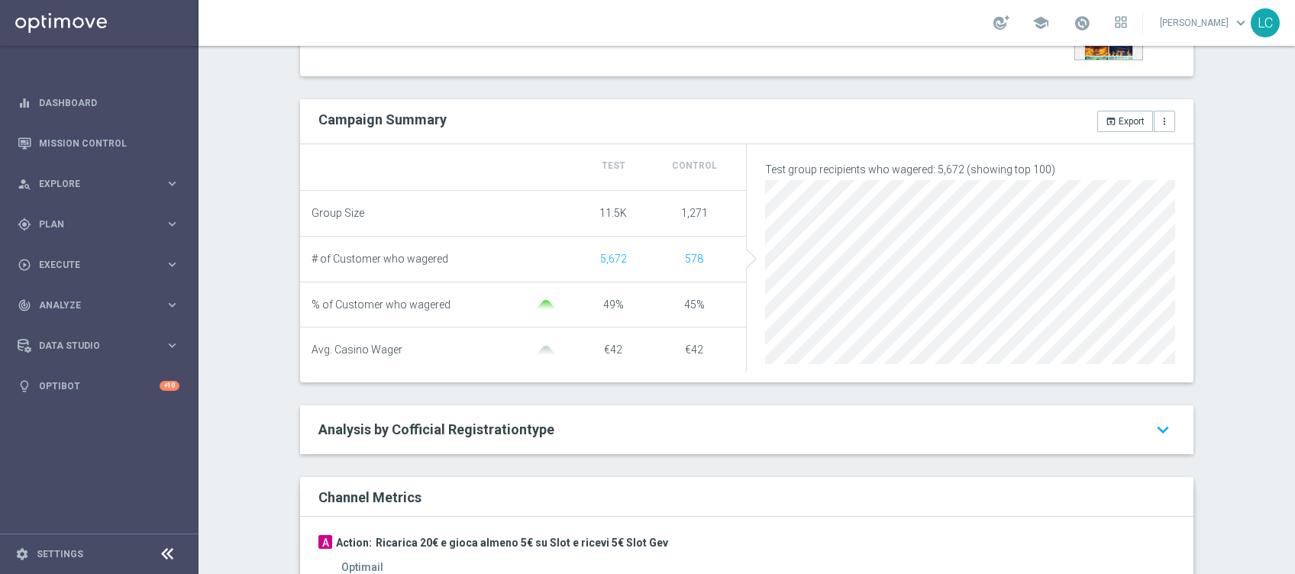
scroll to position [508, 0]
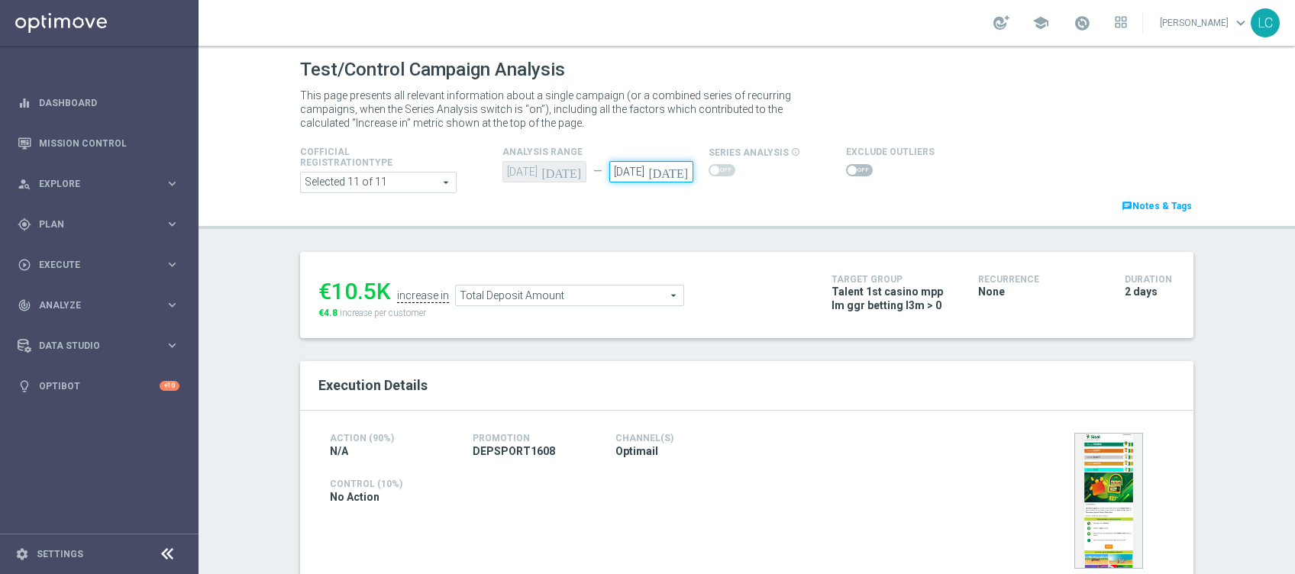
click at [645, 166] on input "17 Aug 2025" at bounding box center [651, 171] width 84 height 21
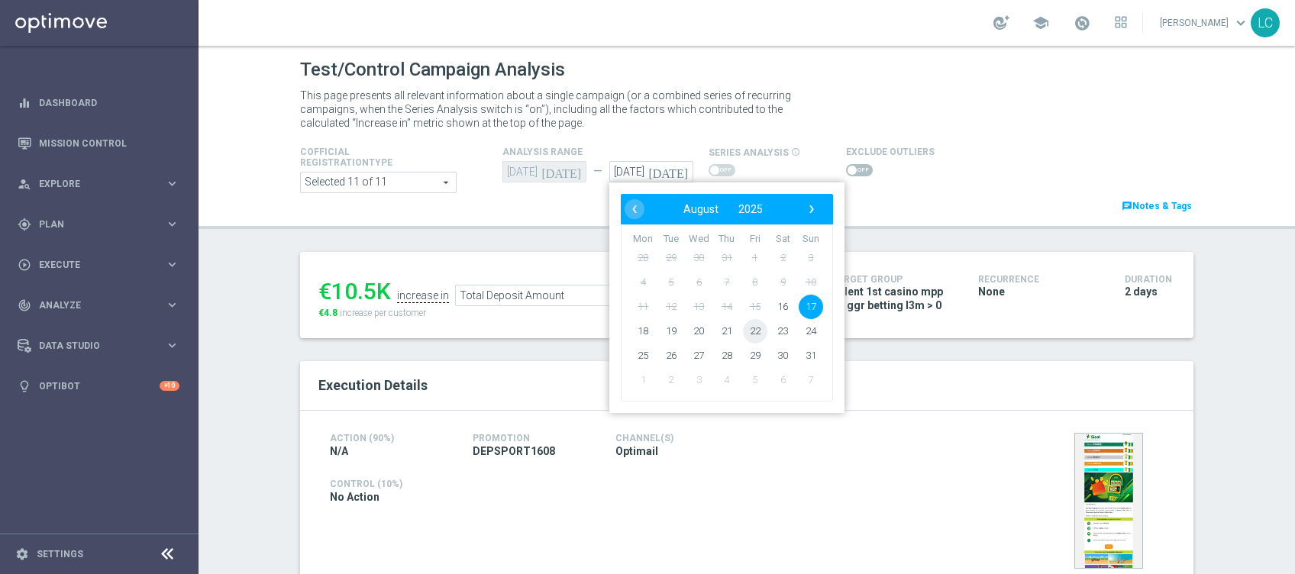
click at [747, 332] on span "22" at bounding box center [755, 331] width 24 height 24
type input "22 Aug 2025"
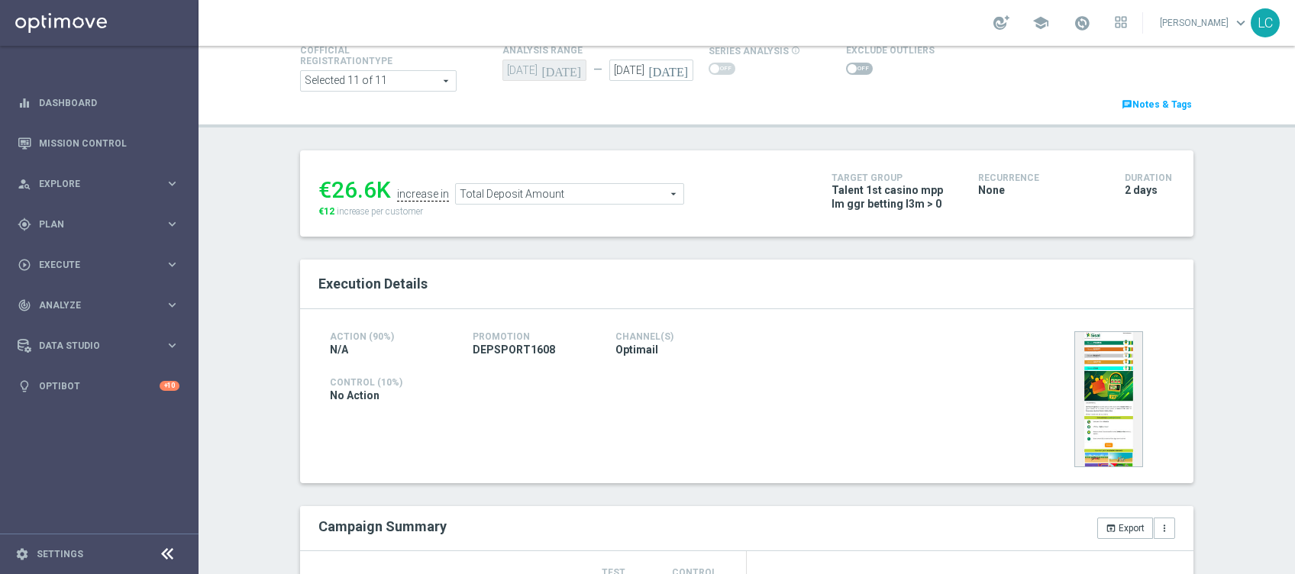
scroll to position [116, 0]
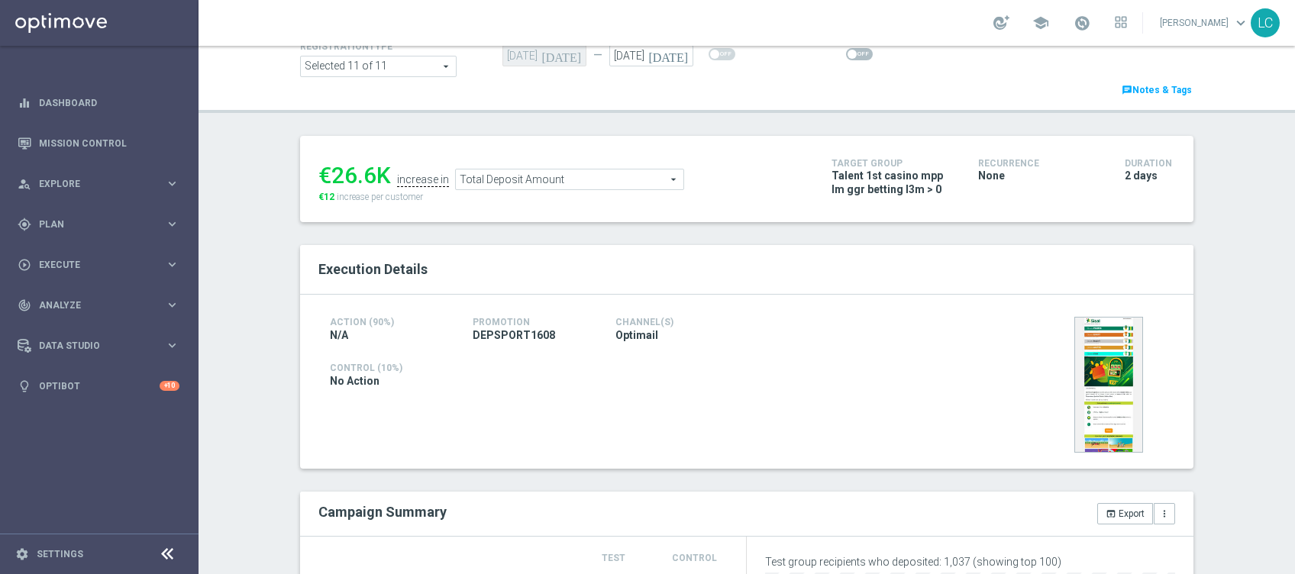
click at [557, 182] on span "Total Deposit Amount" at bounding box center [569, 179] width 227 height 20
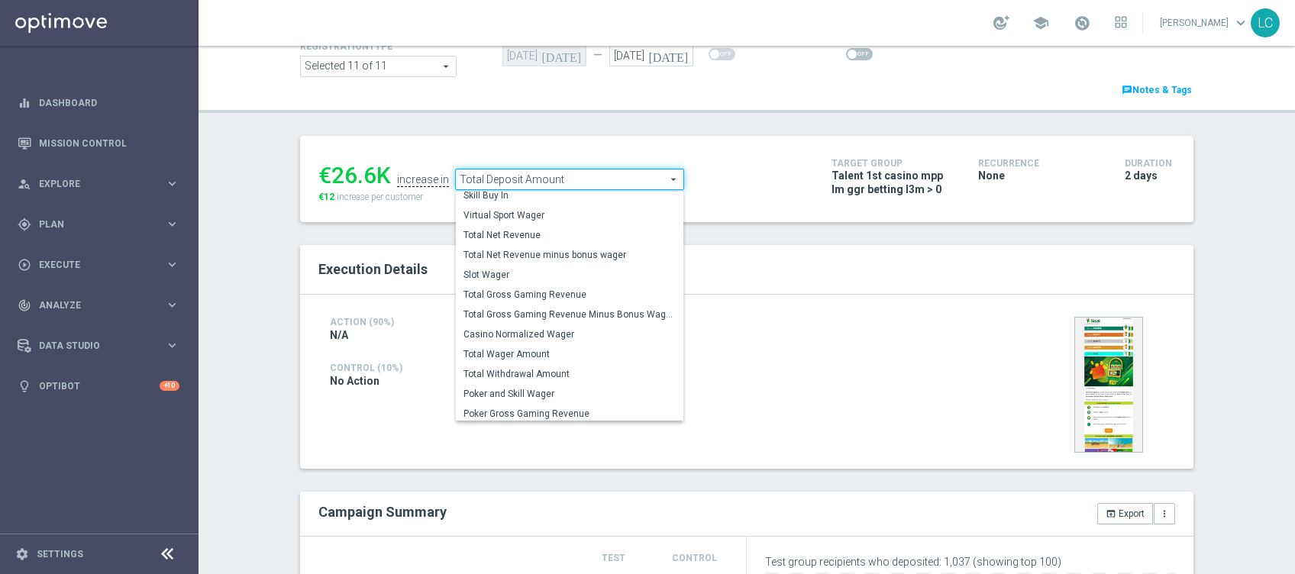
scroll to position [218, 0]
click at [562, 348] on span "Total Wager Amount" at bounding box center [569, 352] width 212 height 12
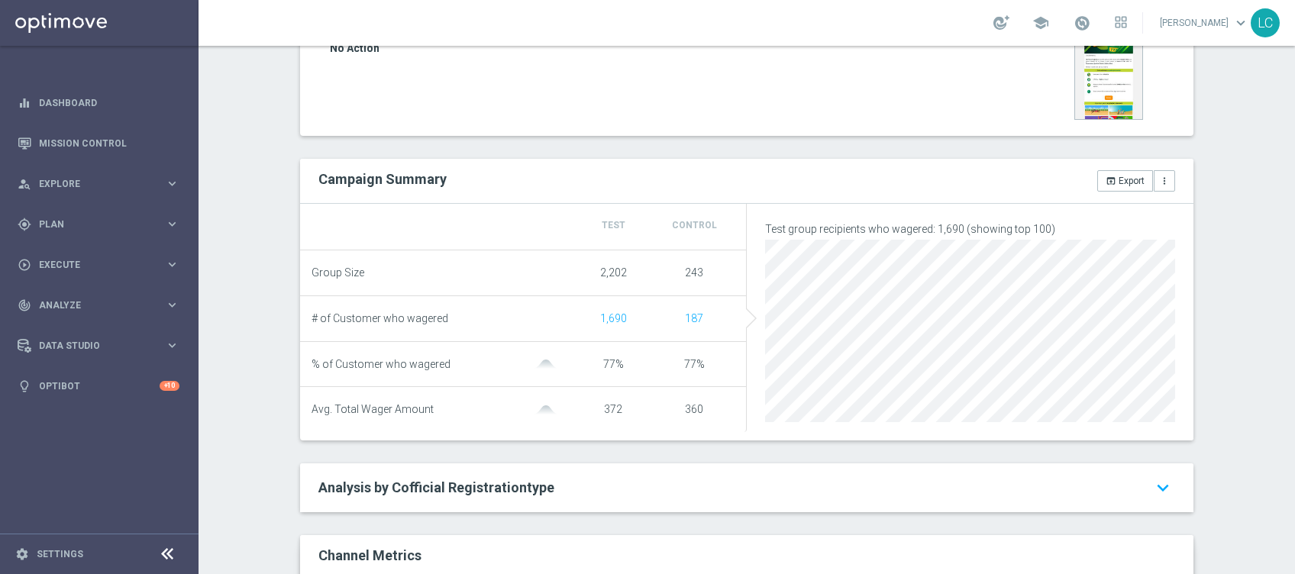
scroll to position [140, 0]
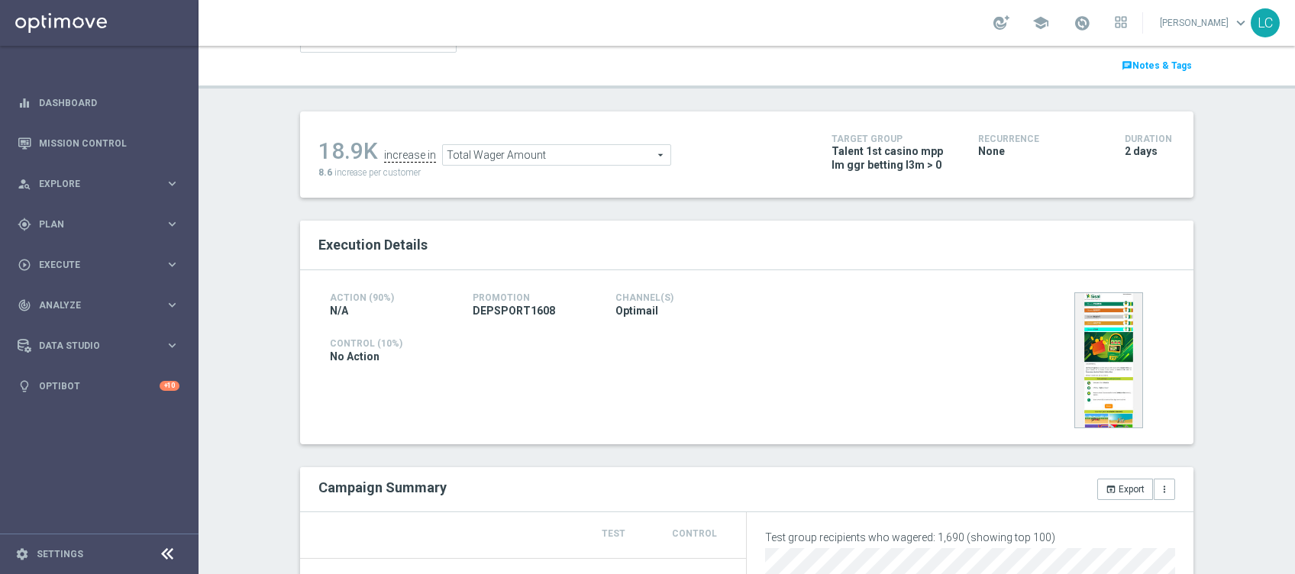
click at [611, 150] on span "Total Wager Amount" at bounding box center [556, 155] width 227 height 20
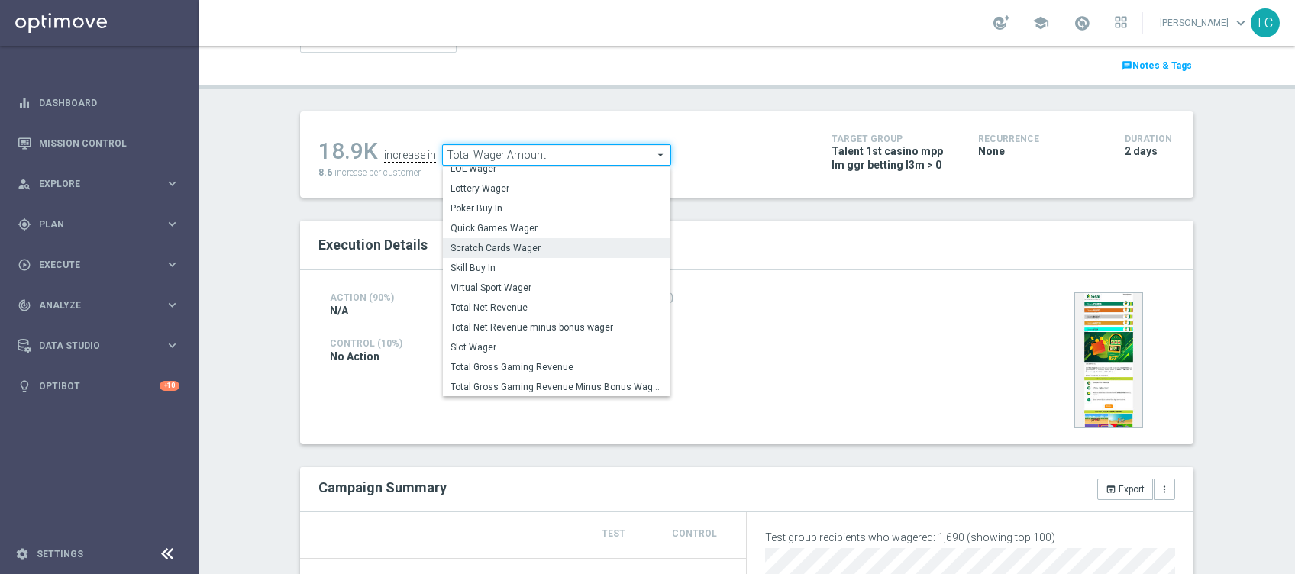
scroll to position [130, 0]
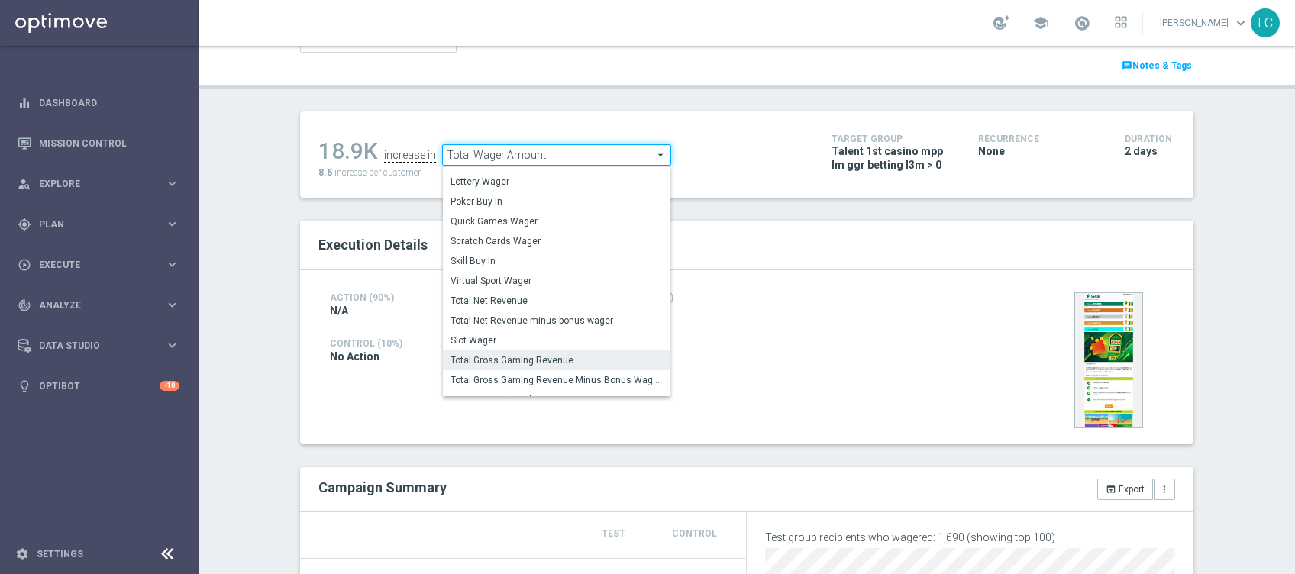
click at [575, 363] on span "Total Gross Gaming Revenue" at bounding box center [556, 360] width 212 height 12
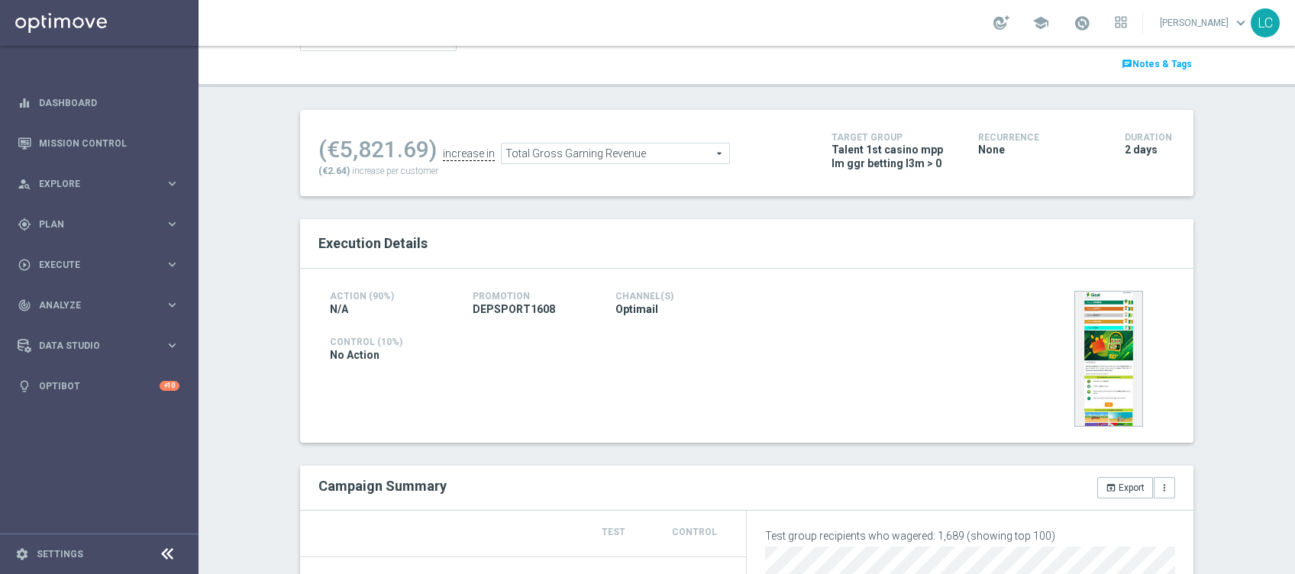
scroll to position [128, 0]
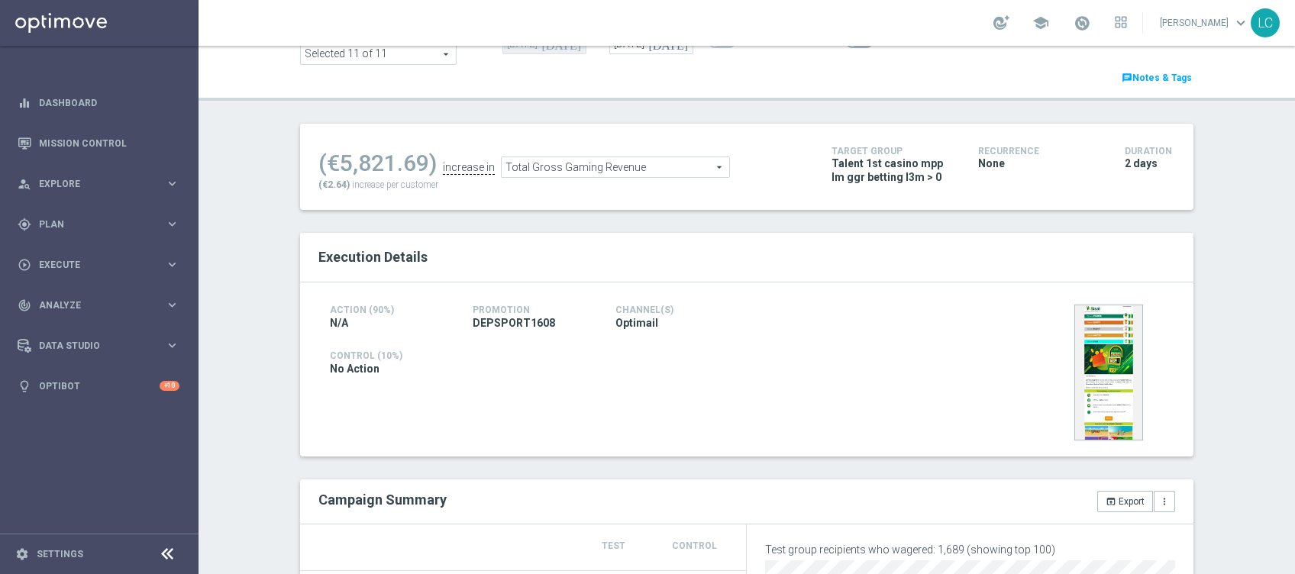
click at [641, 165] on span "Total Gross Gaming Revenue" at bounding box center [615, 167] width 227 height 20
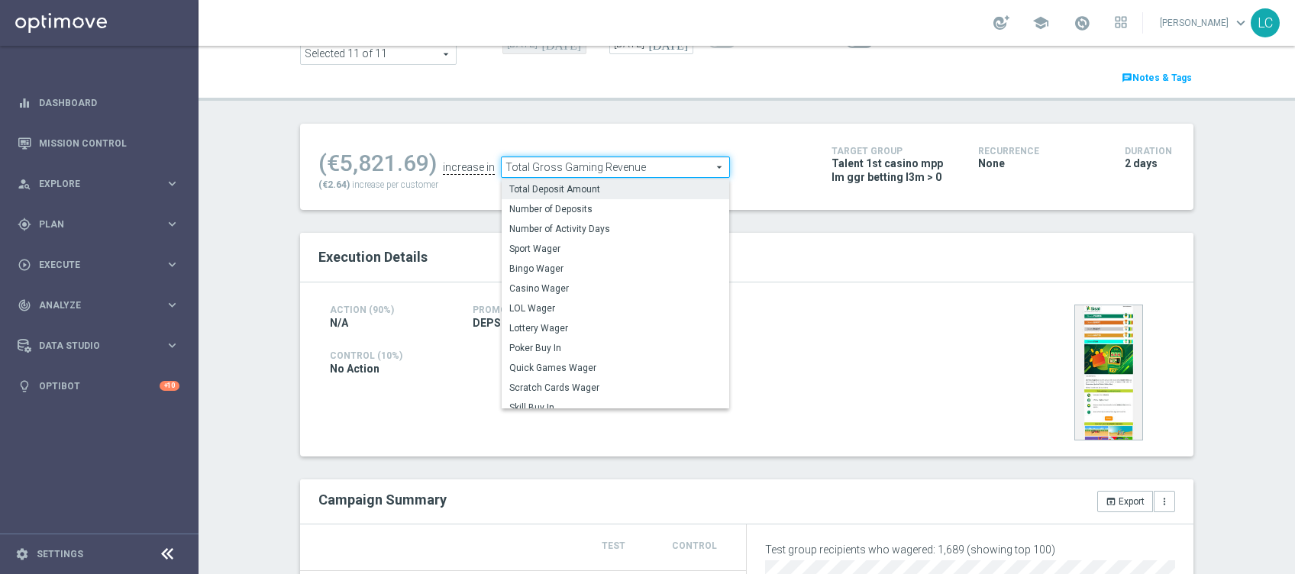
click at [613, 184] on span "Total Deposit Amount" at bounding box center [615, 189] width 212 height 12
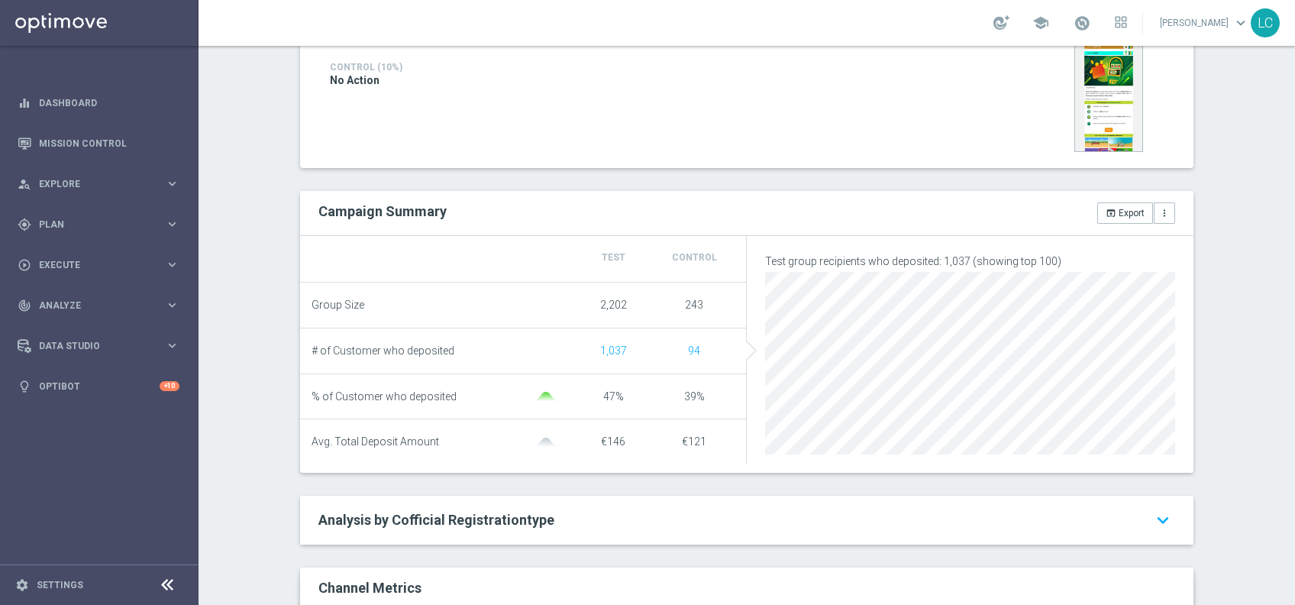
scroll to position [77, 0]
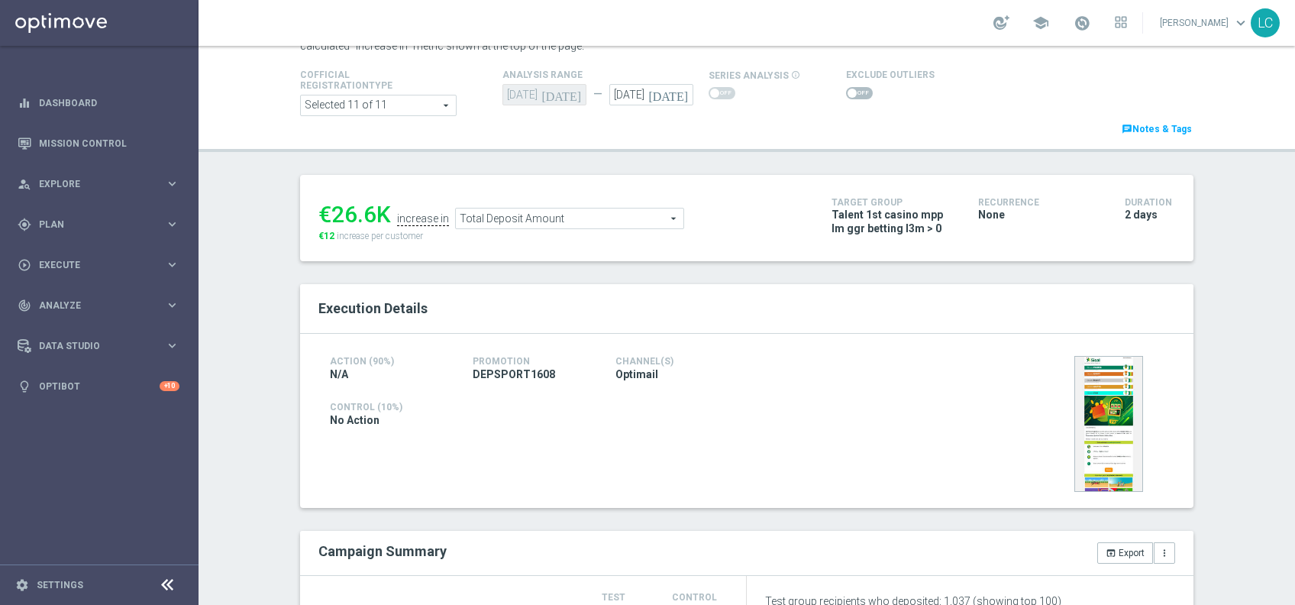
click at [569, 215] on span "Total Deposit Amount" at bounding box center [569, 218] width 227 height 20
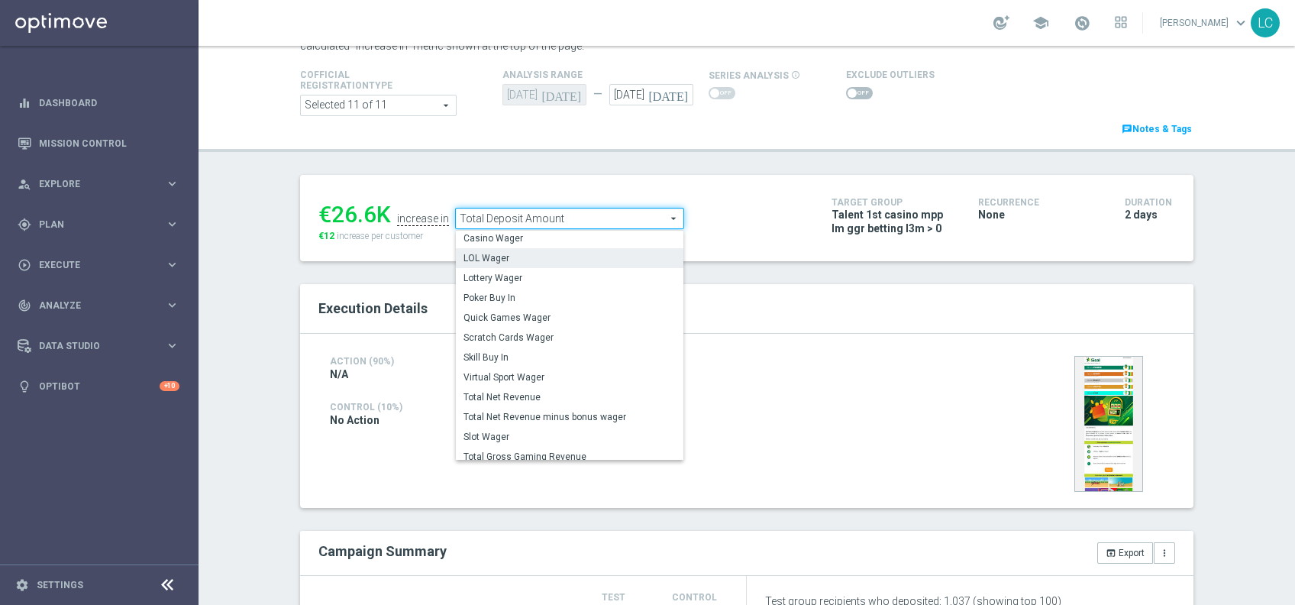
scroll to position [98, 0]
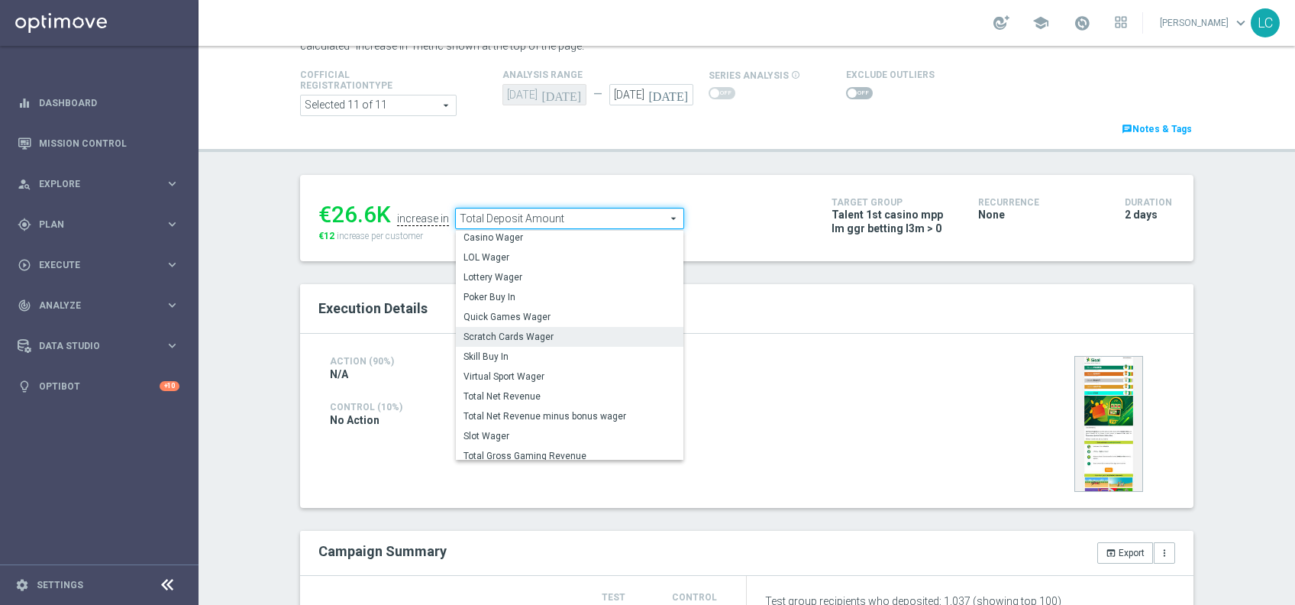
click at [543, 340] on span "Scratch Cards Wager" at bounding box center [569, 337] width 212 height 12
type input "Scratch Cards Wager"
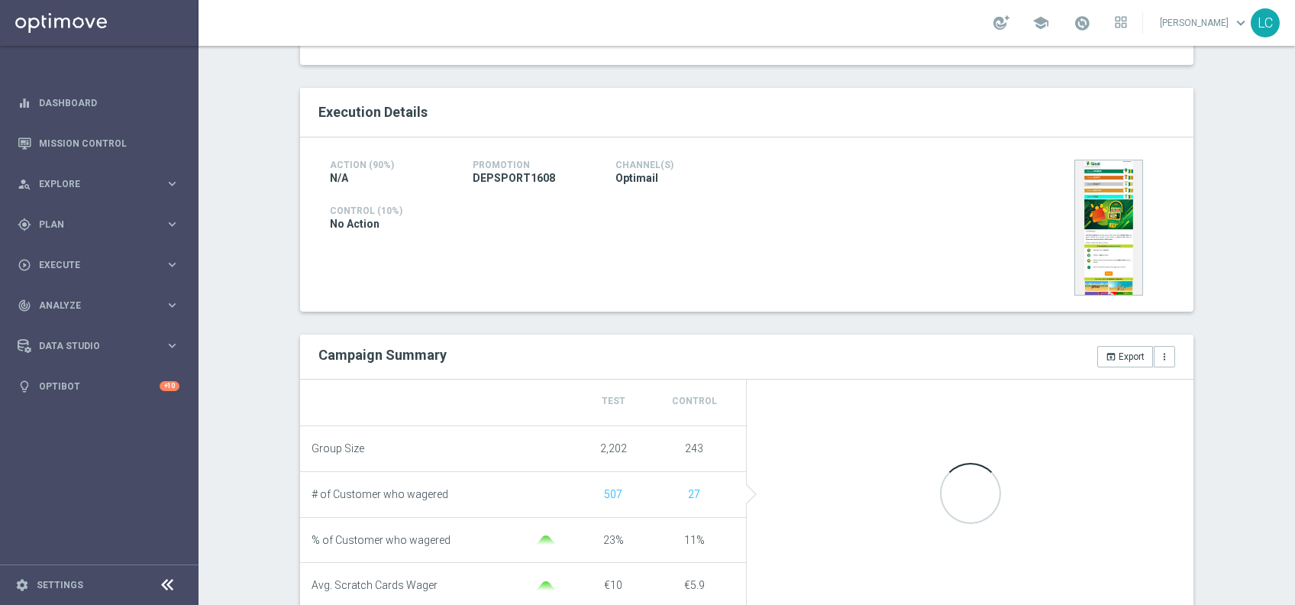
scroll to position [420, 0]
